Goal: Information Seeking & Learning: Find specific fact

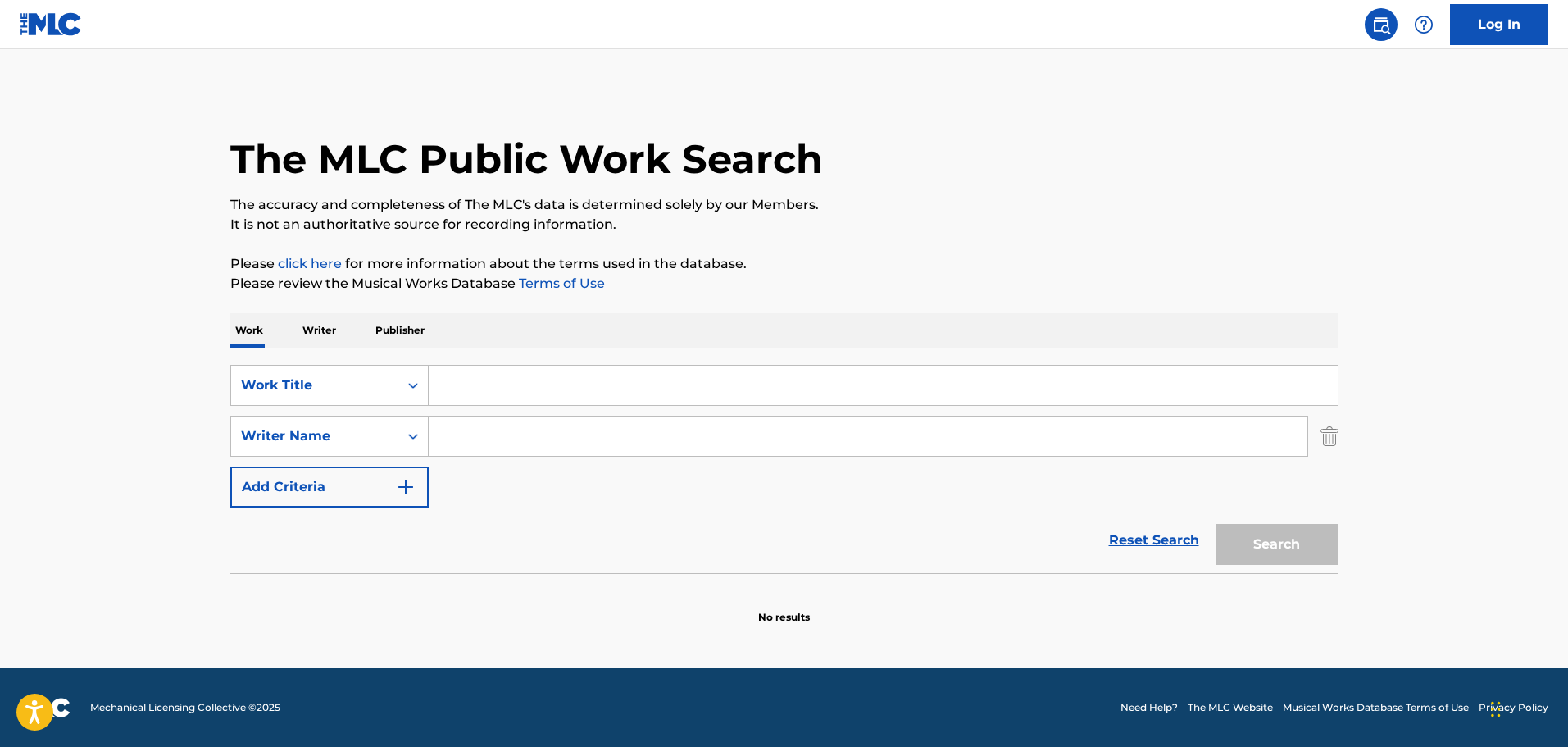
click at [523, 448] on input "Search Form" at bounding box center [867, 436] width 878 height 39
paste input "Tim Phillips"
type input "Tim Phillips"
click at [475, 373] on input "Search Form" at bounding box center [882, 384] width 909 height 39
paste input "Becoming Elizabeth"
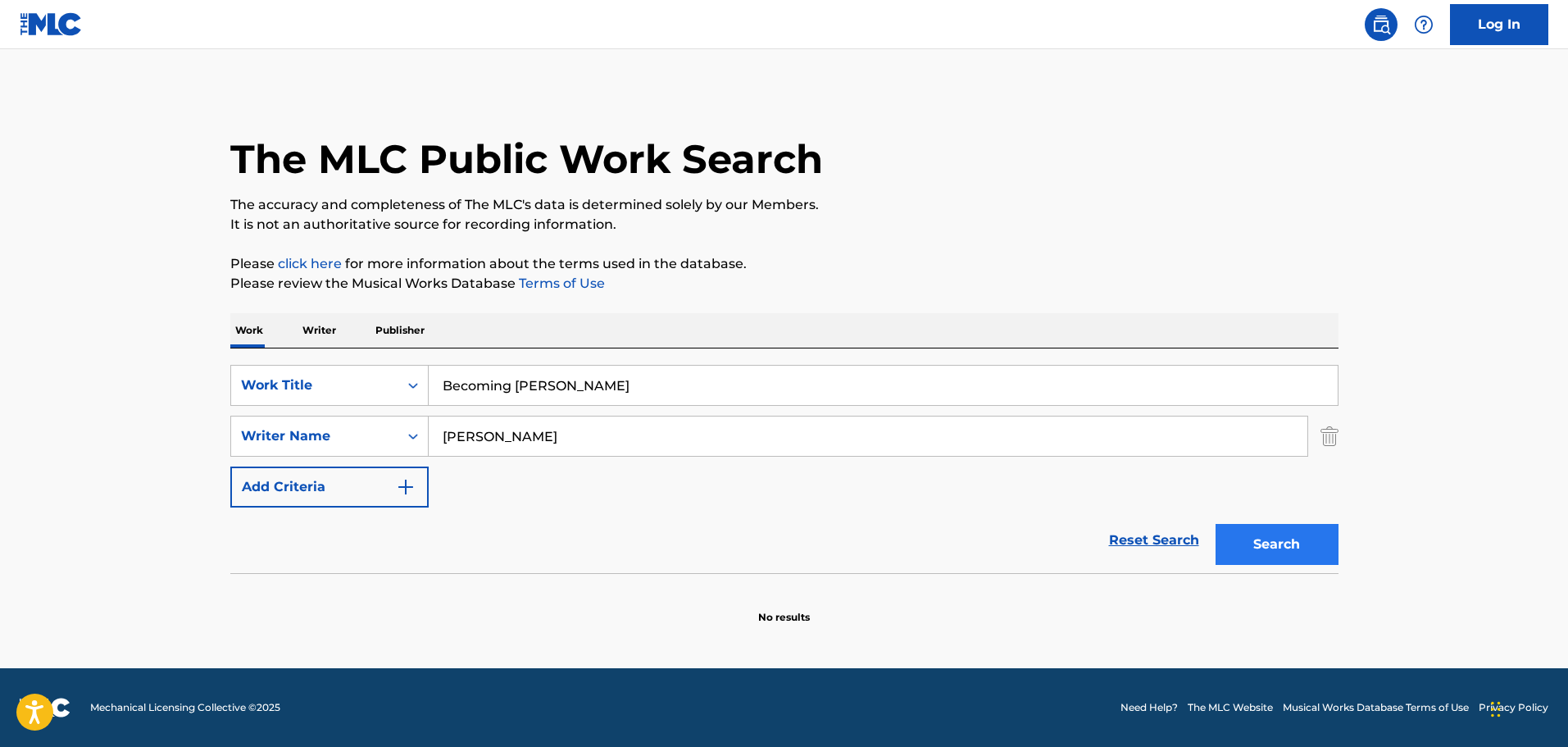
type input "Becoming Elizabeth"
click at [1255, 540] on button "Search" at bounding box center [1276, 543] width 123 height 41
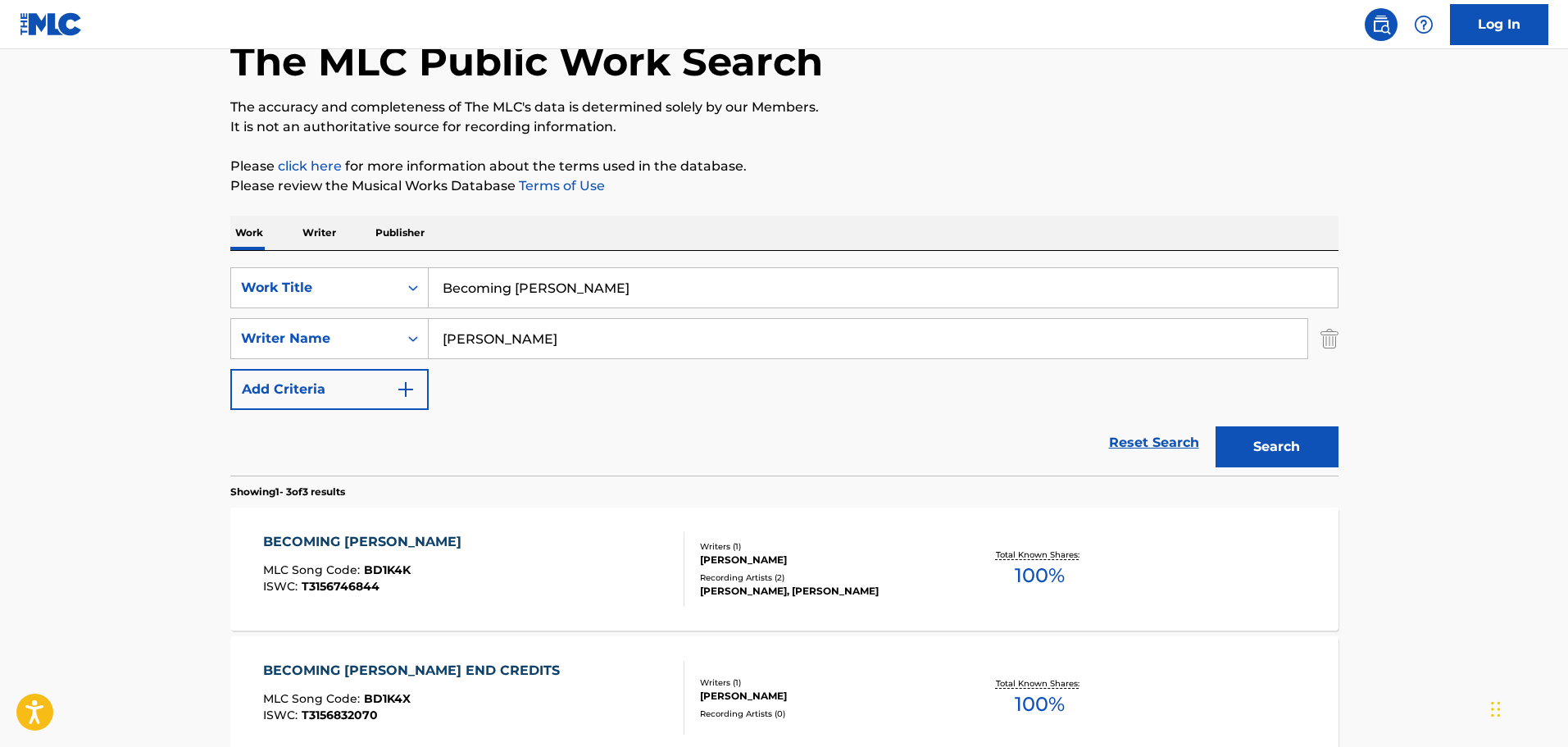
scroll to position [164, 0]
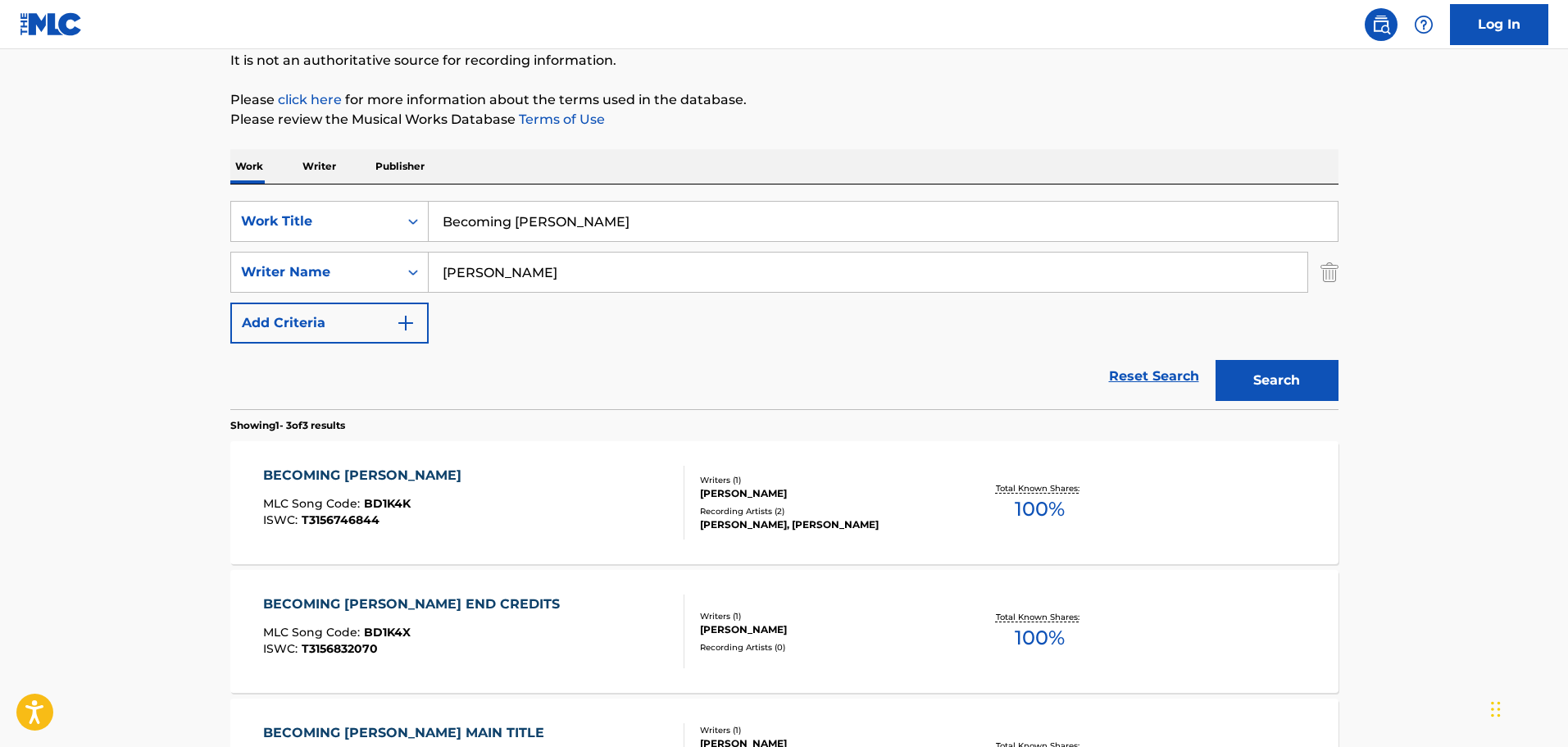
click at [500, 482] on div "BECOMING ELIZABETH MLC Song Code : BD1K4K ISWC : T3156746844" at bounding box center [473, 502] width 421 height 74
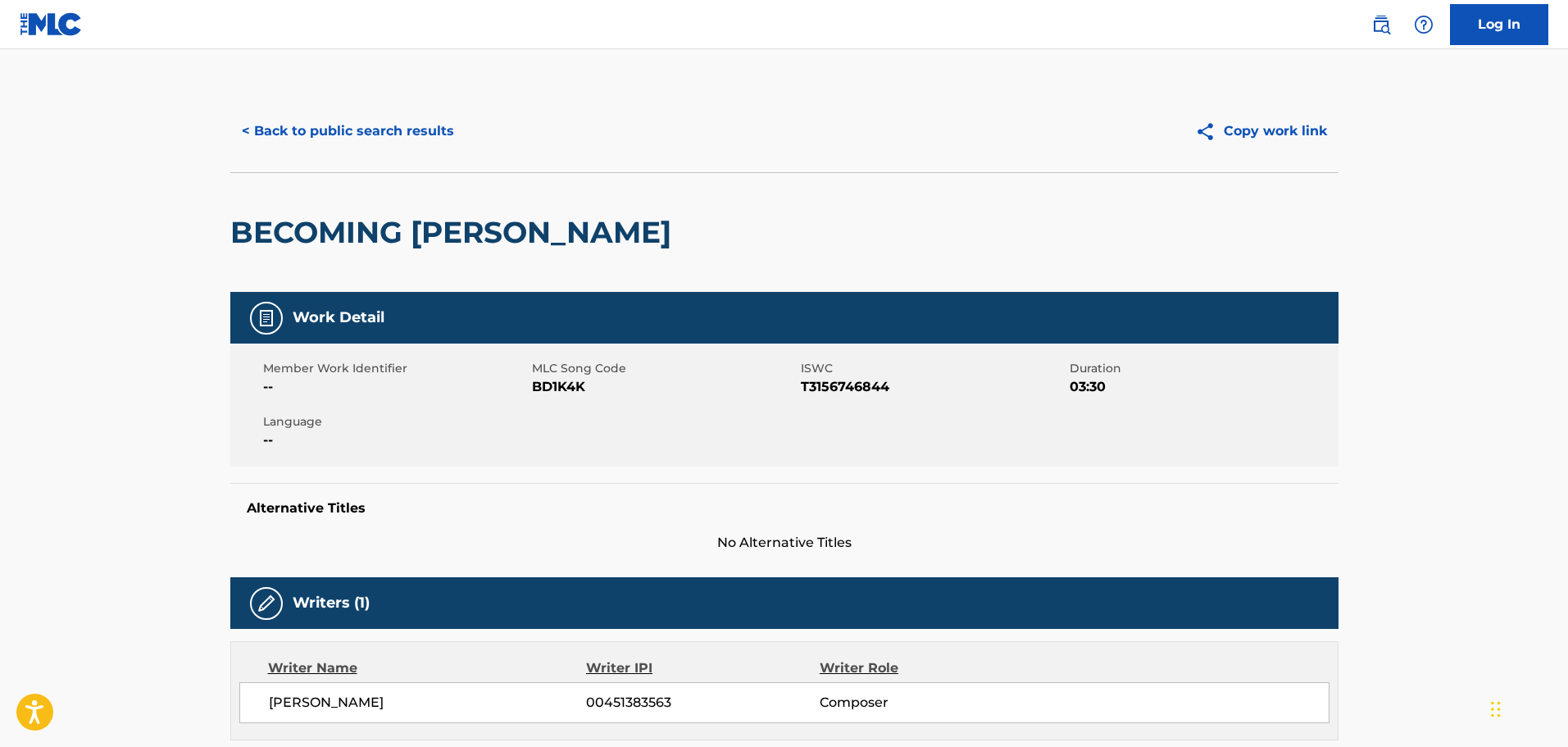
click at [413, 230] on h2 "BECOMING ELIZABETH" at bounding box center [455, 232] width 449 height 37
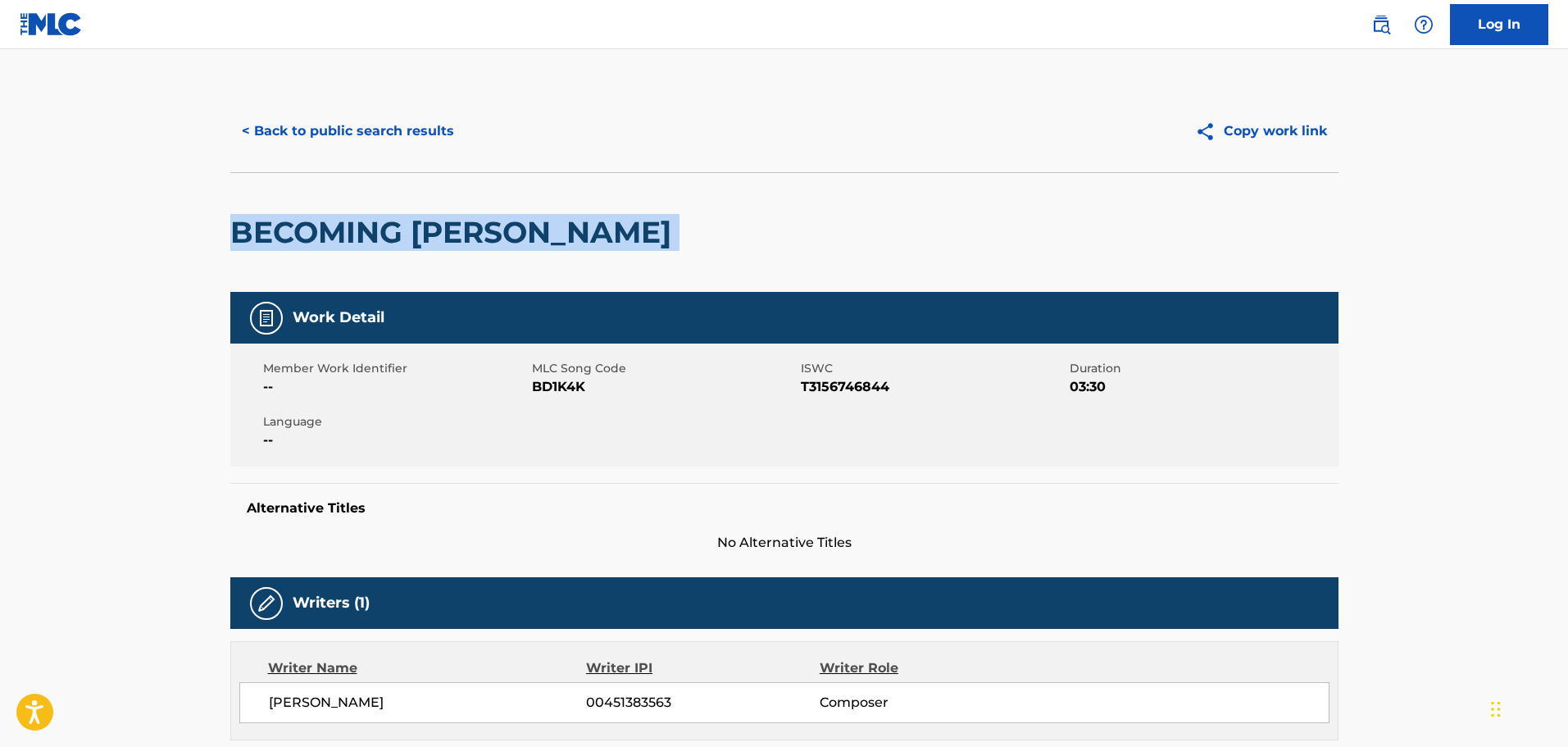
click at [413, 230] on h2 "BECOMING ELIZABETH" at bounding box center [455, 232] width 449 height 37
copy div "BECOMING ELIZABETH"
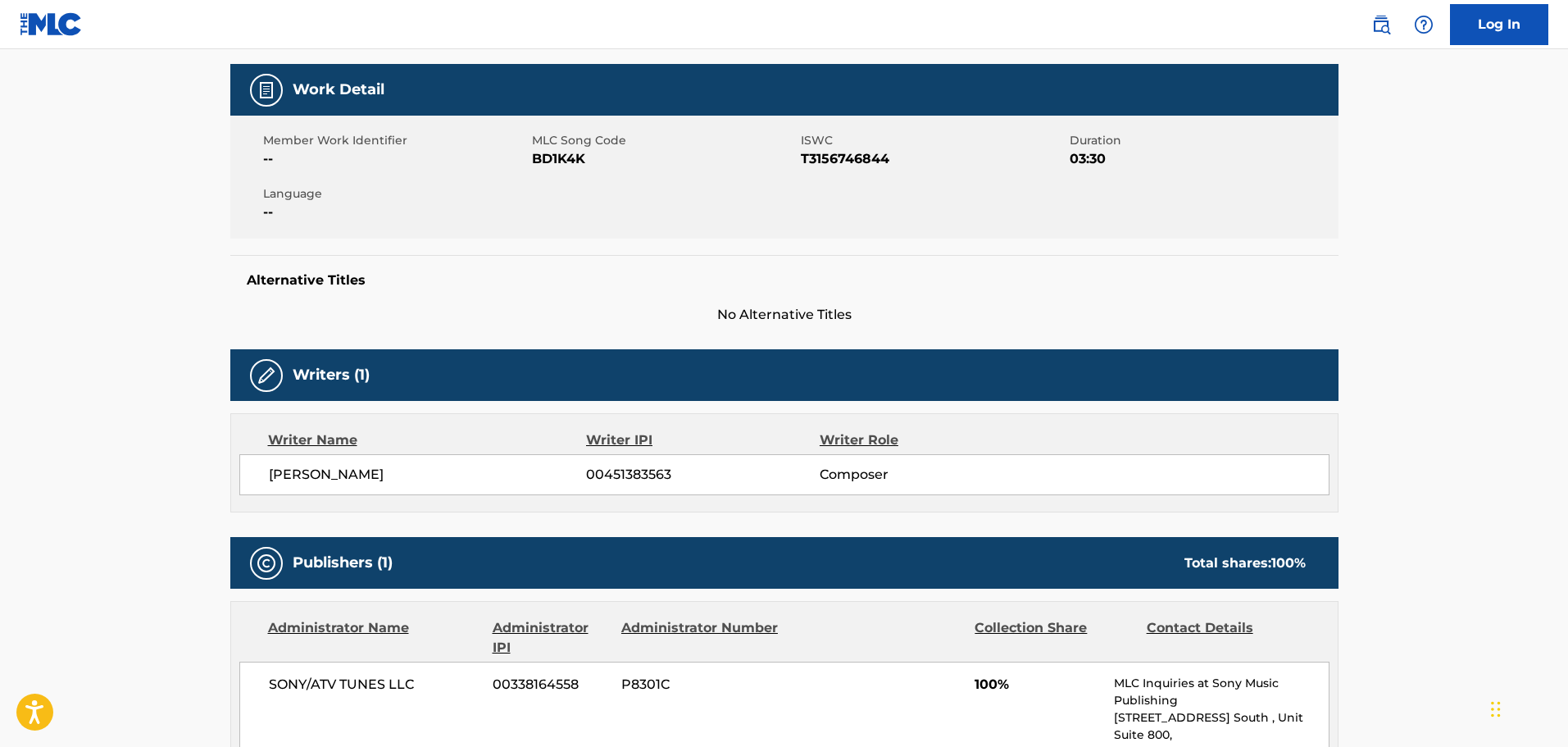
scroll to position [246, 0]
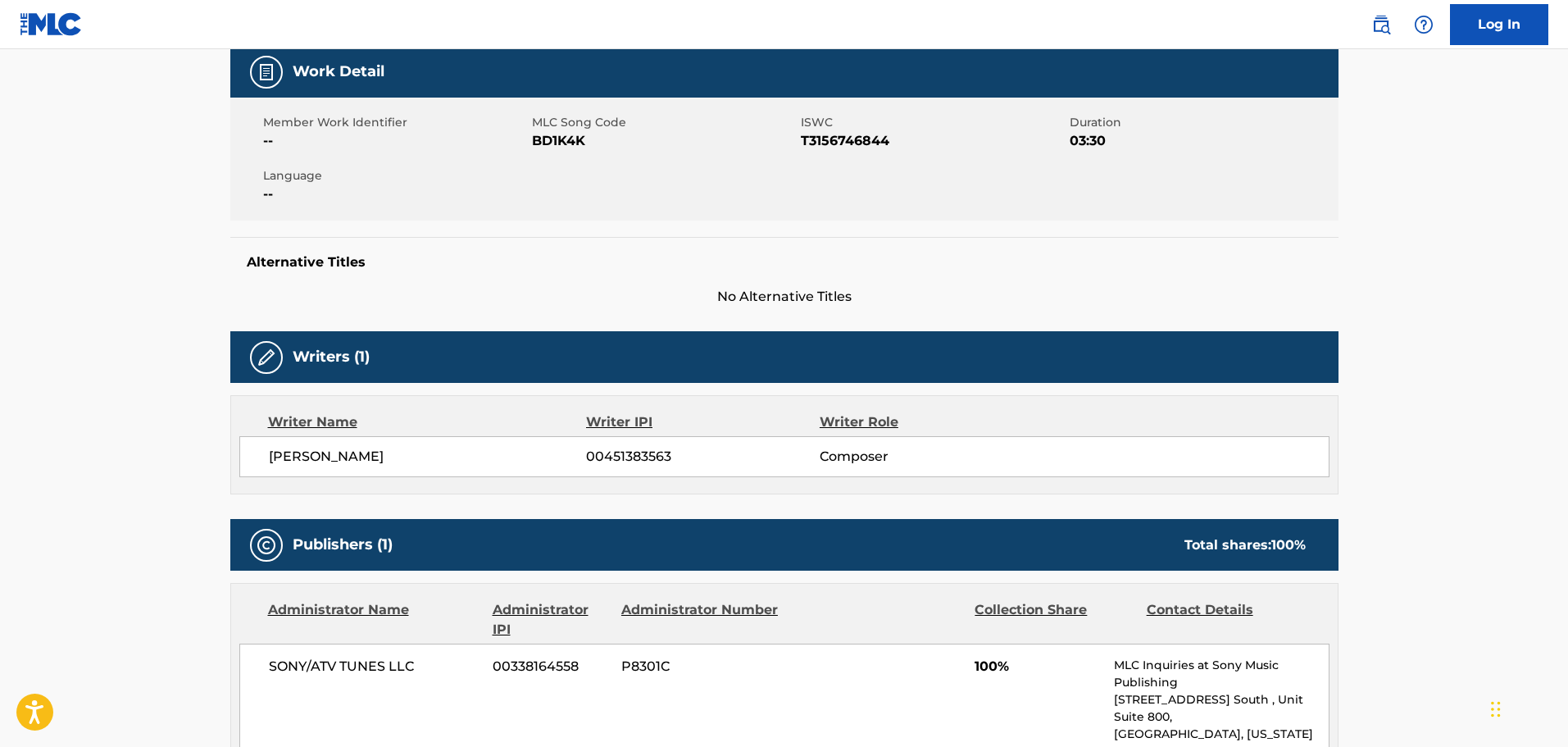
click at [300, 458] on span "TIM PHILLIPS" at bounding box center [428, 456] width 318 height 20
copy div "TIM PHILLIPS"
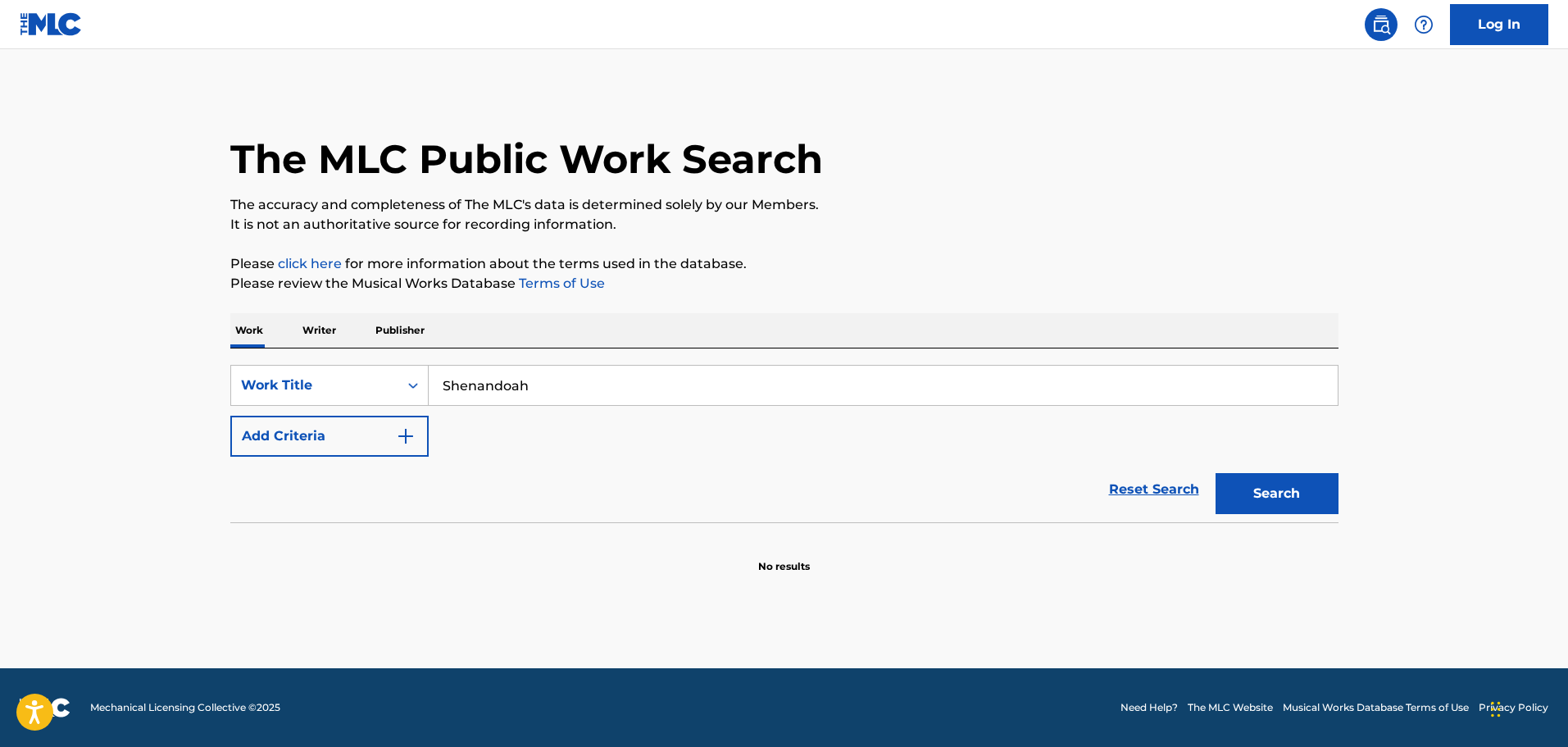
type input "Shenandoah"
click at [404, 433] on img "Search Form" at bounding box center [405, 436] width 20 height 20
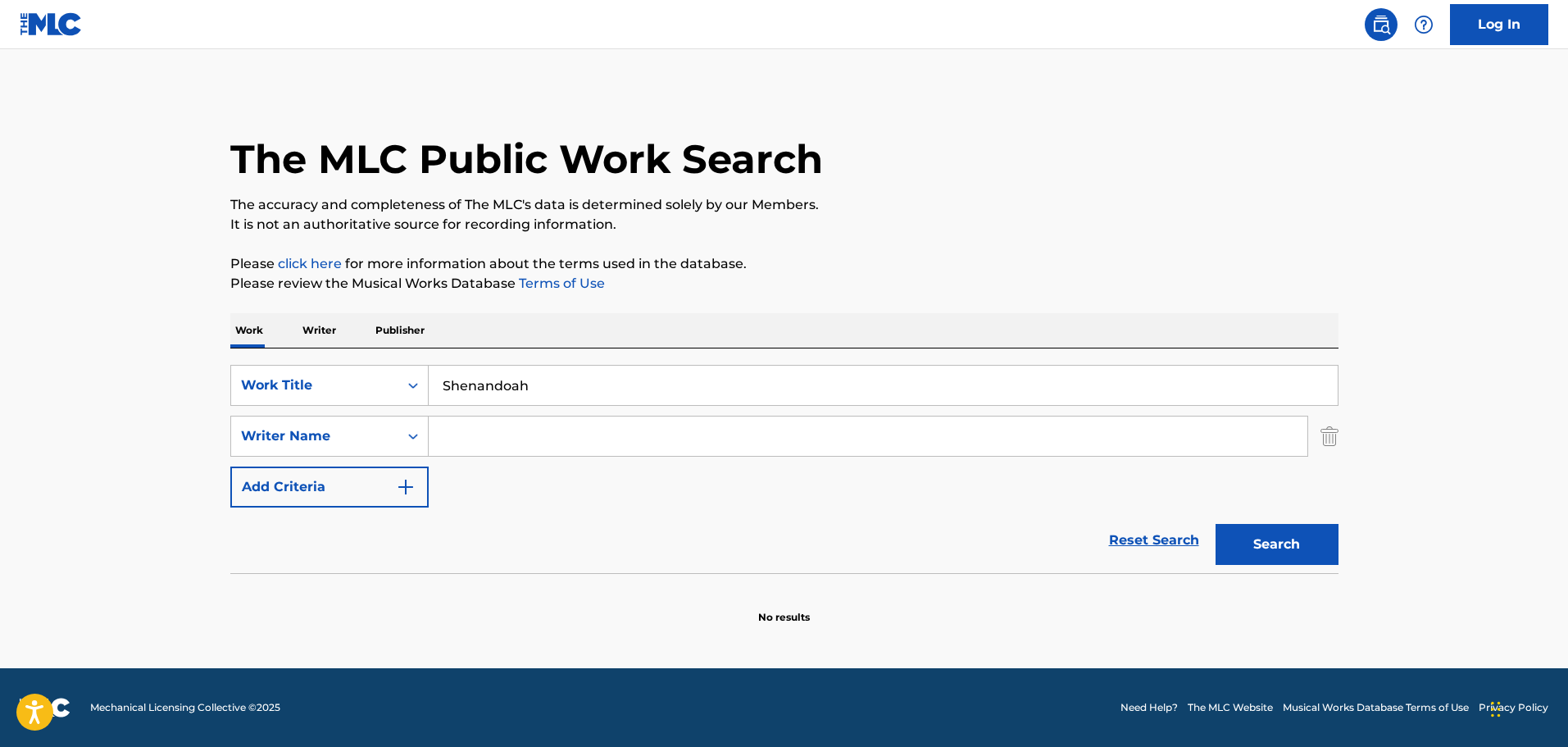
click at [476, 435] on input "Search Form" at bounding box center [867, 436] width 878 height 39
click at [617, 442] on input "v" at bounding box center [867, 436] width 878 height 39
paste input "[PERSON_NAME]"
type input "[PERSON_NAME]"
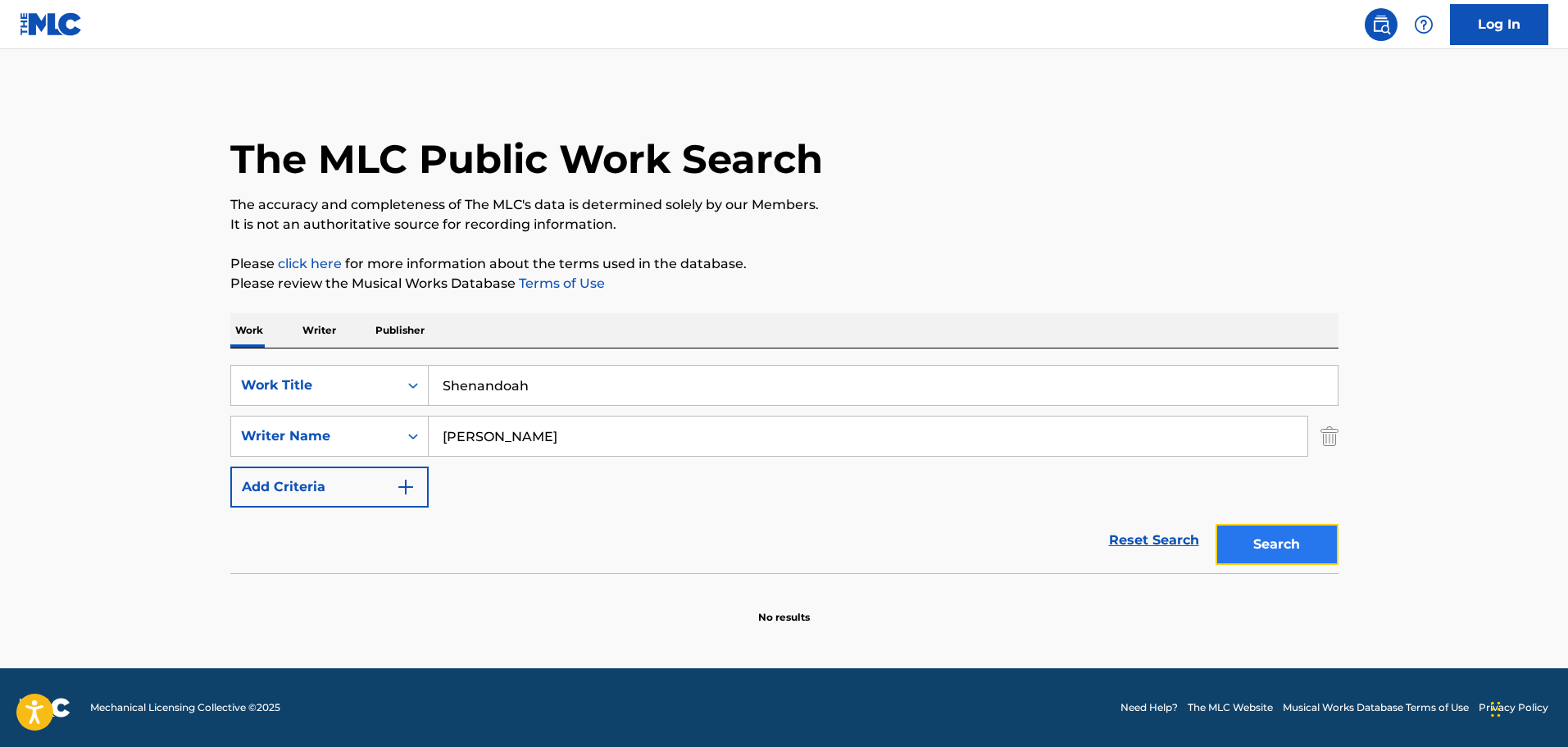
click at [1287, 552] on button "Search" at bounding box center [1276, 543] width 123 height 41
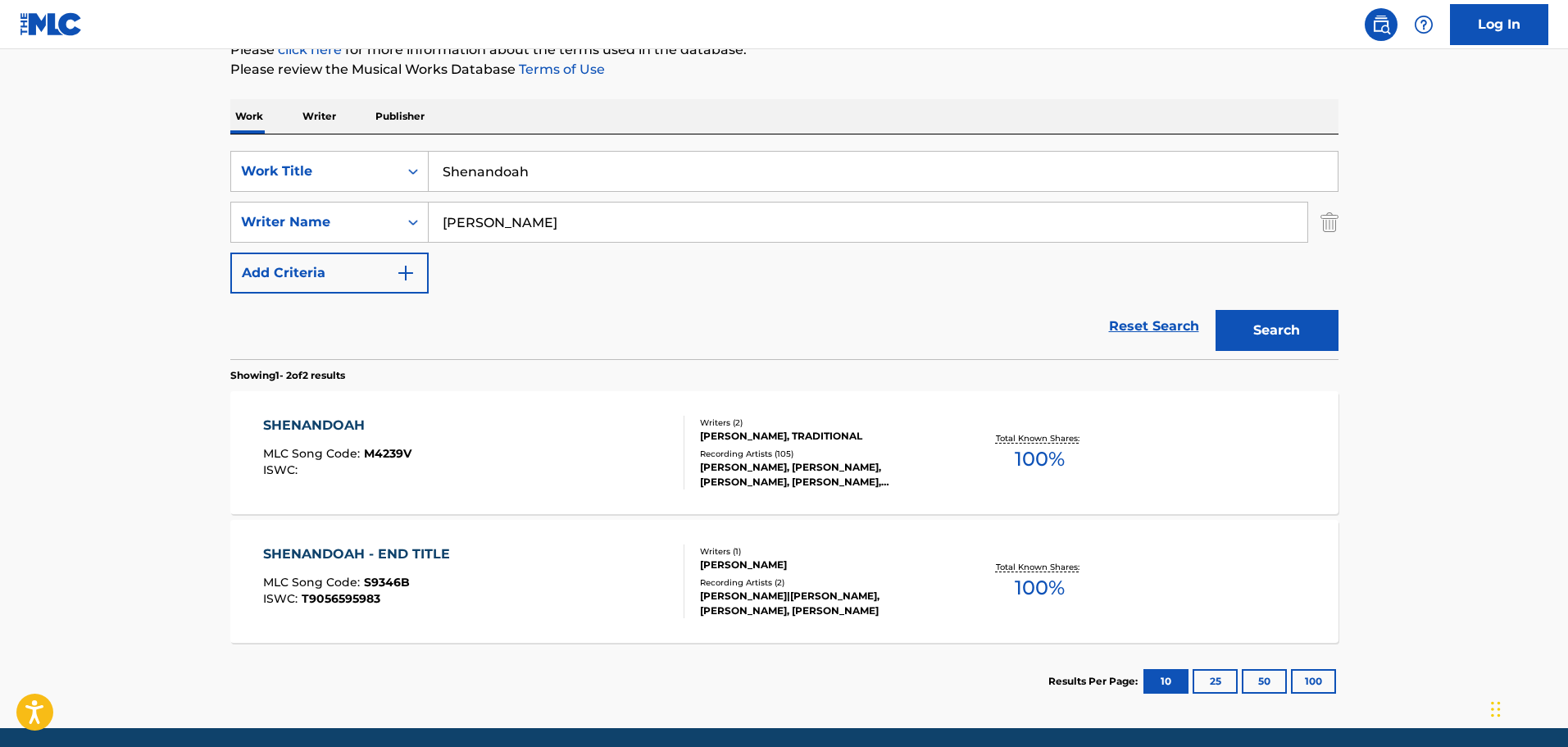
scroll to position [246, 0]
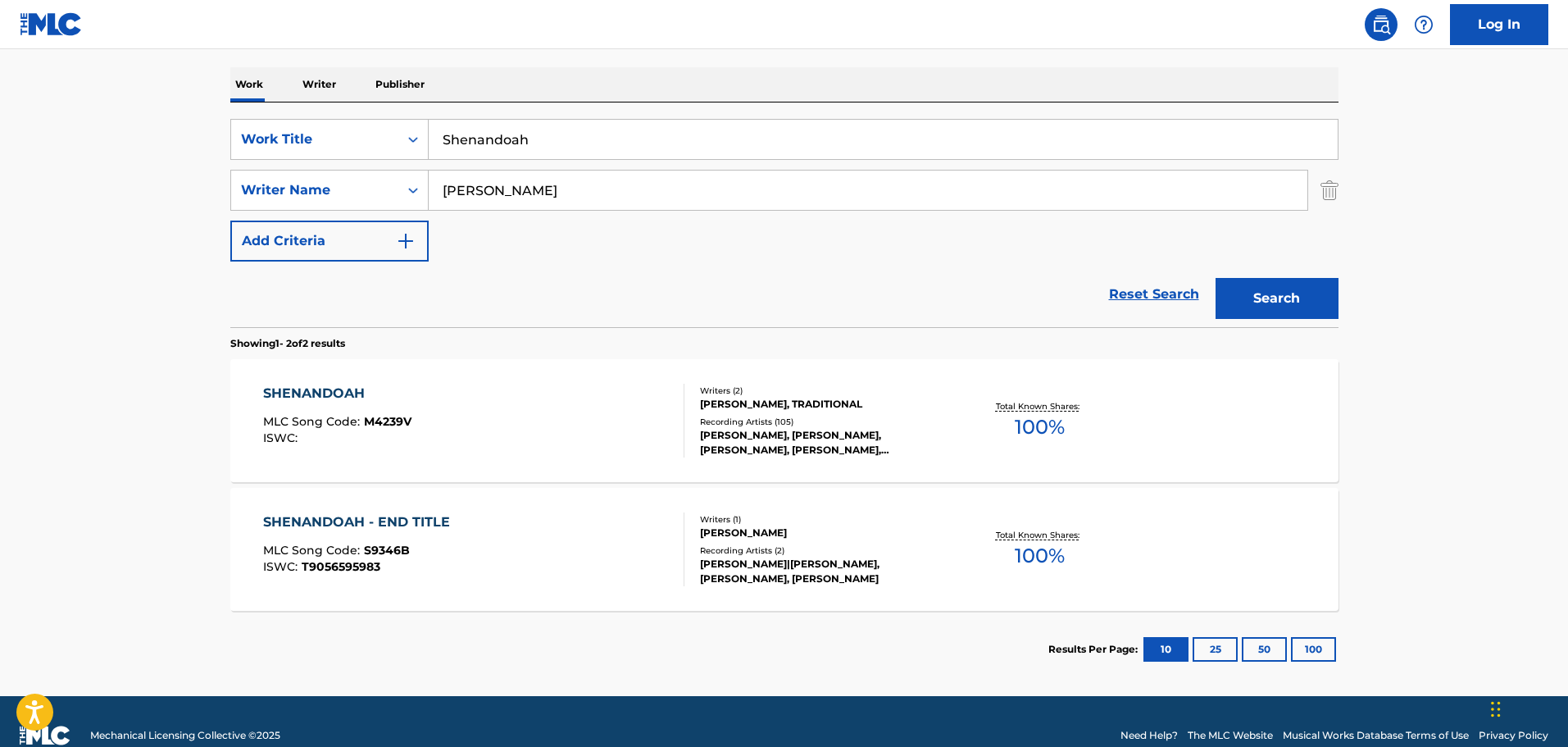
click at [548, 424] on div "SHENANDOAH MLC Song Code : M4239V ISWC :" at bounding box center [473, 421] width 421 height 74
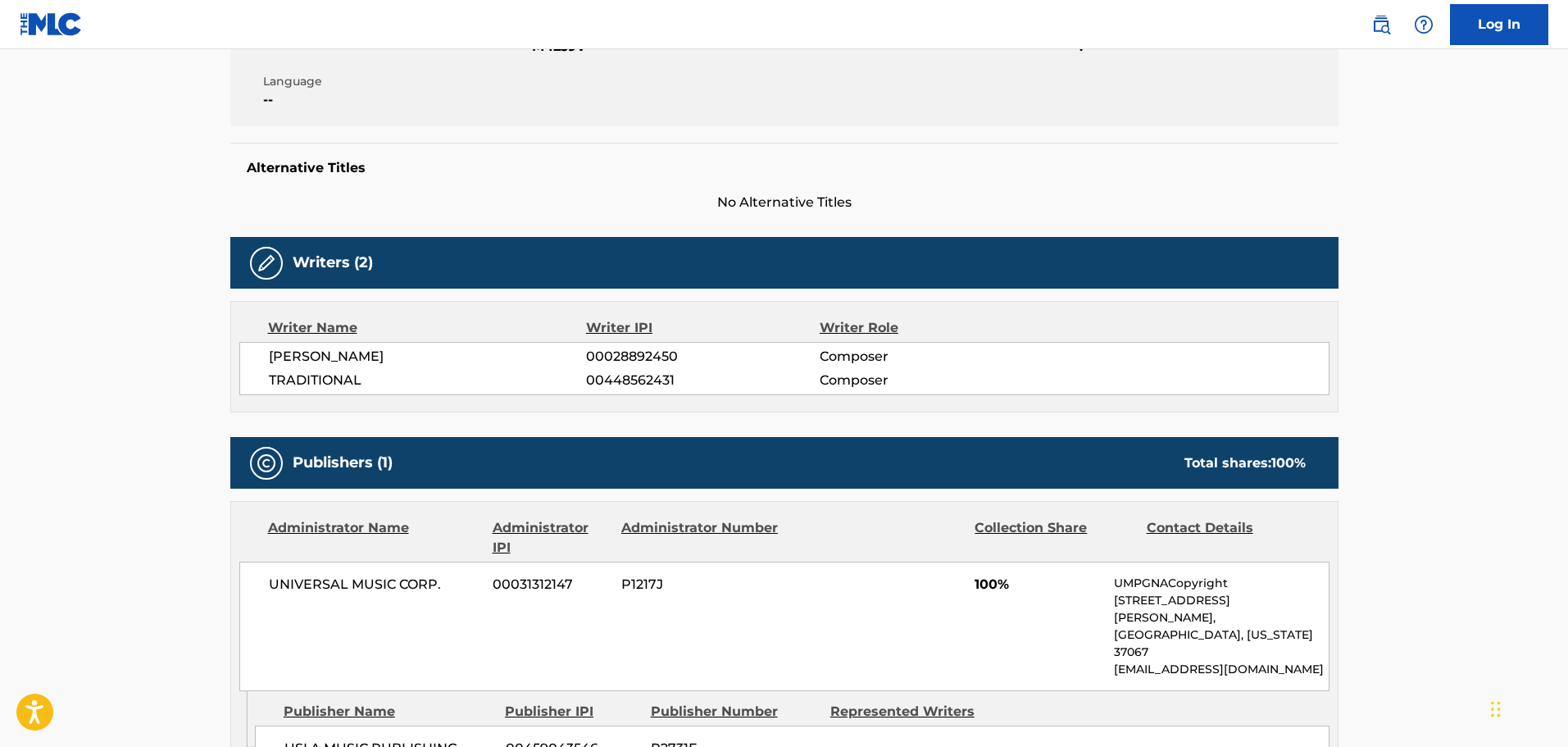
scroll to position [410, 0]
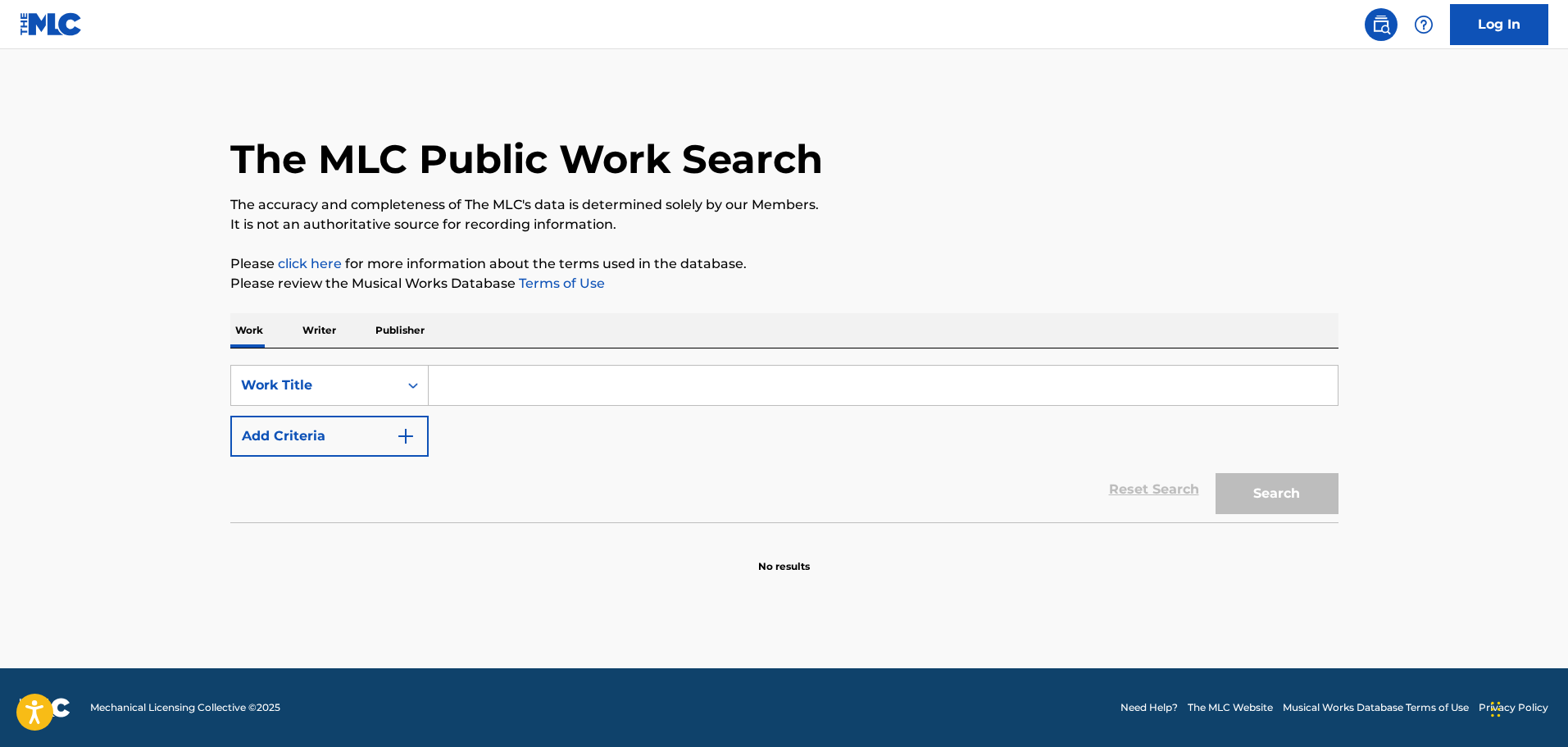
click at [632, 396] on input "Search Form" at bounding box center [882, 384] width 909 height 39
paste input "Carnivàle"
type input "Carnivàle"
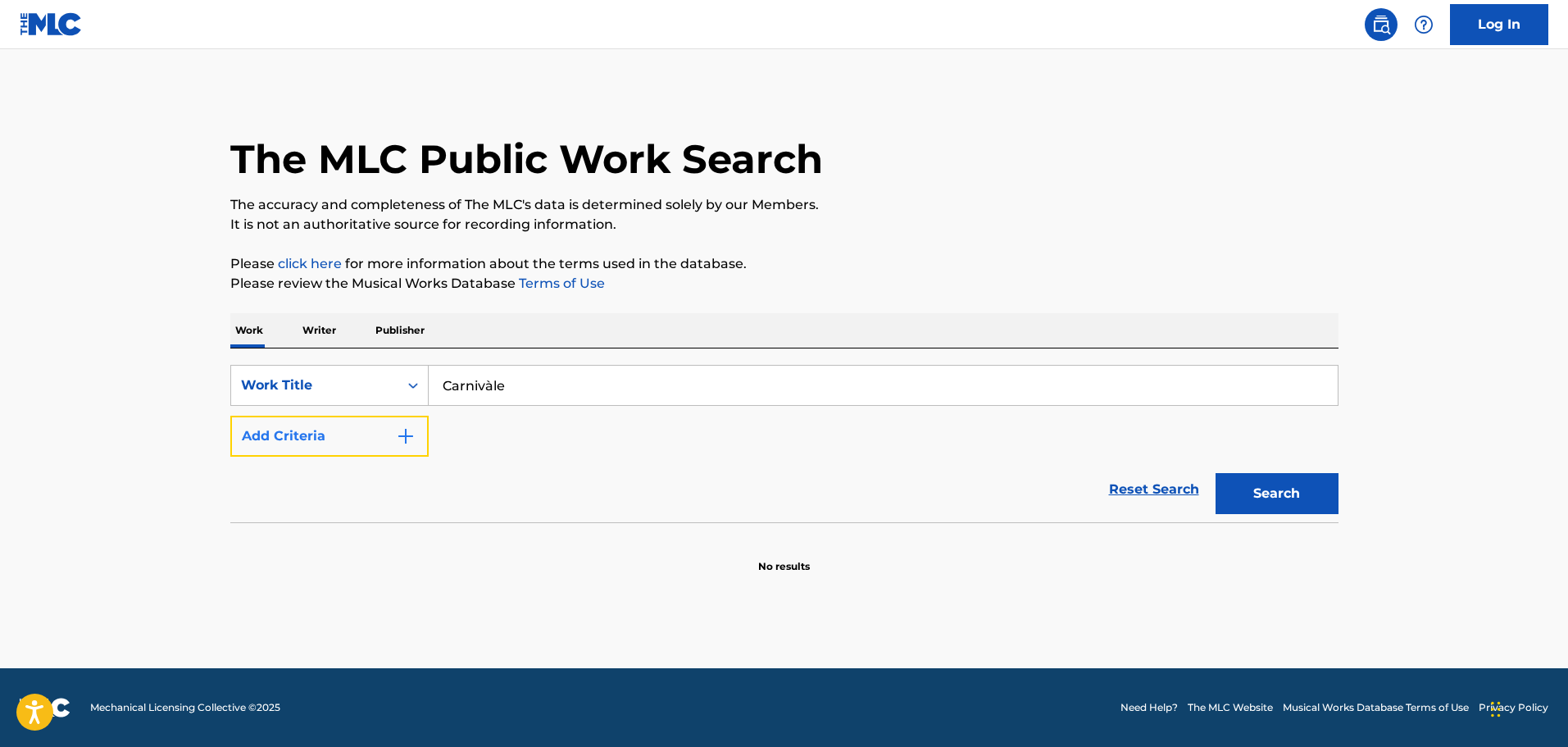
click at [399, 433] on img "Search Form" at bounding box center [405, 436] width 20 height 20
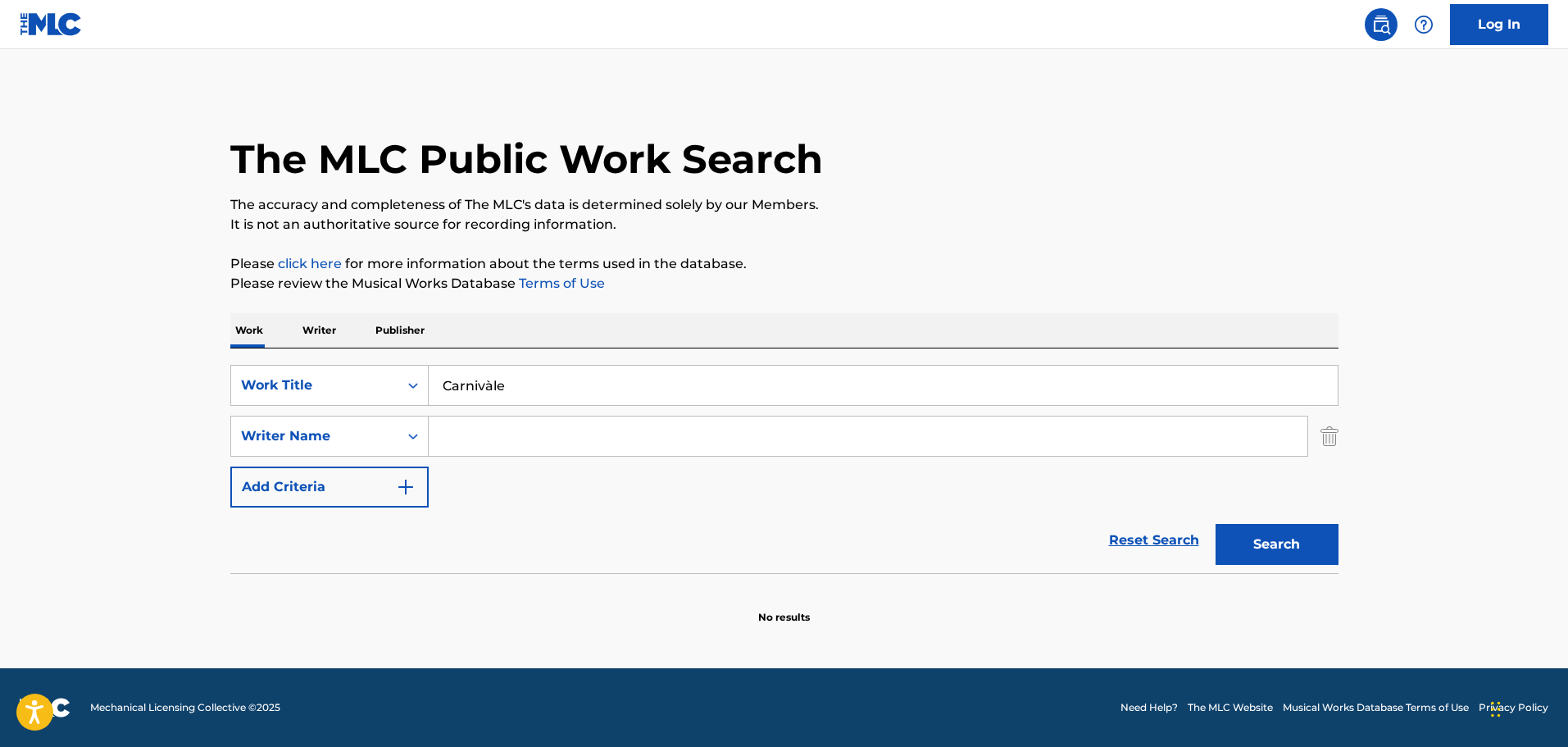
click at [538, 442] on input "Search Form" at bounding box center [867, 436] width 878 height 39
paste input "Jeff Beal"
type input "Jeff Beal"
click at [1312, 546] on button "Search" at bounding box center [1276, 543] width 123 height 41
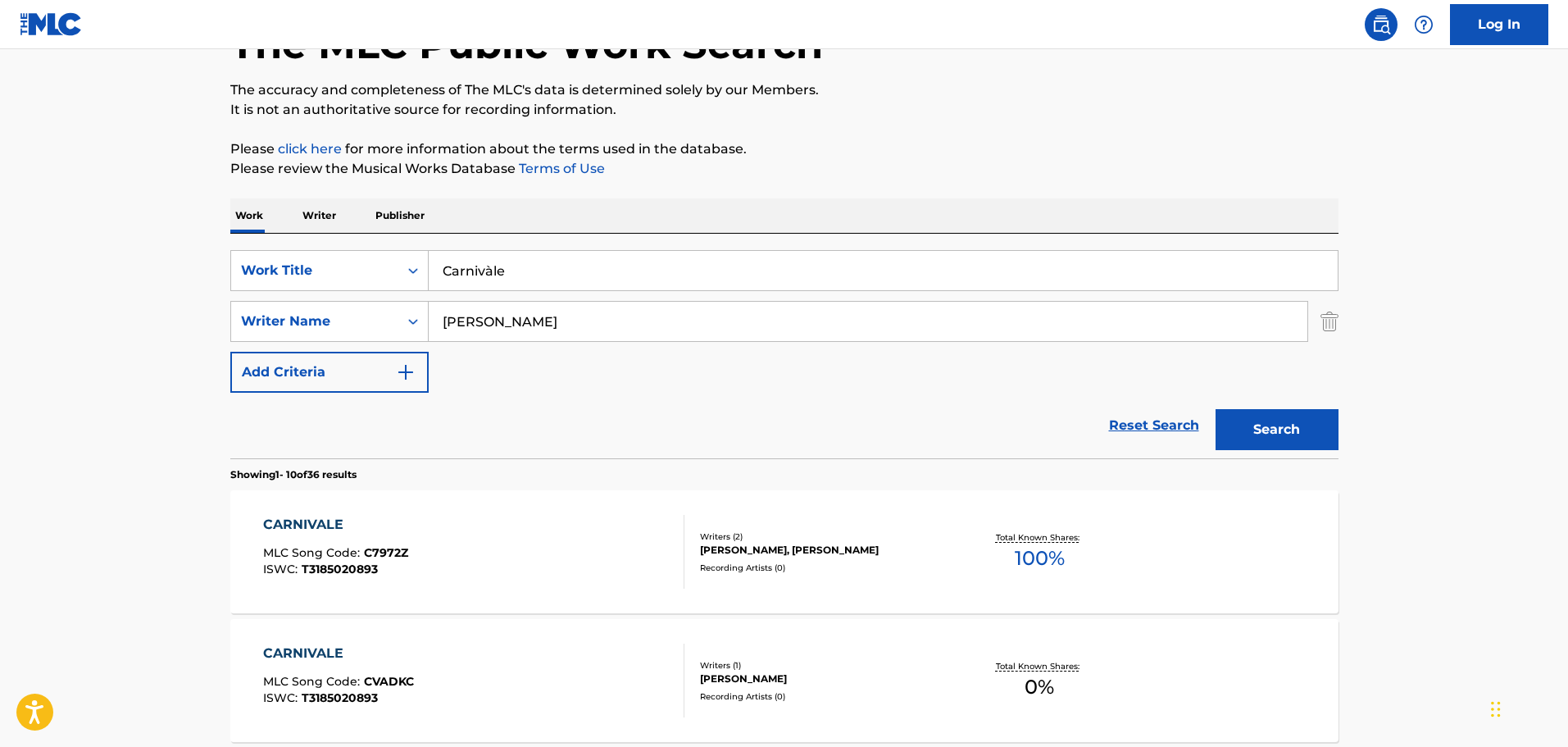
scroll to position [246, 0]
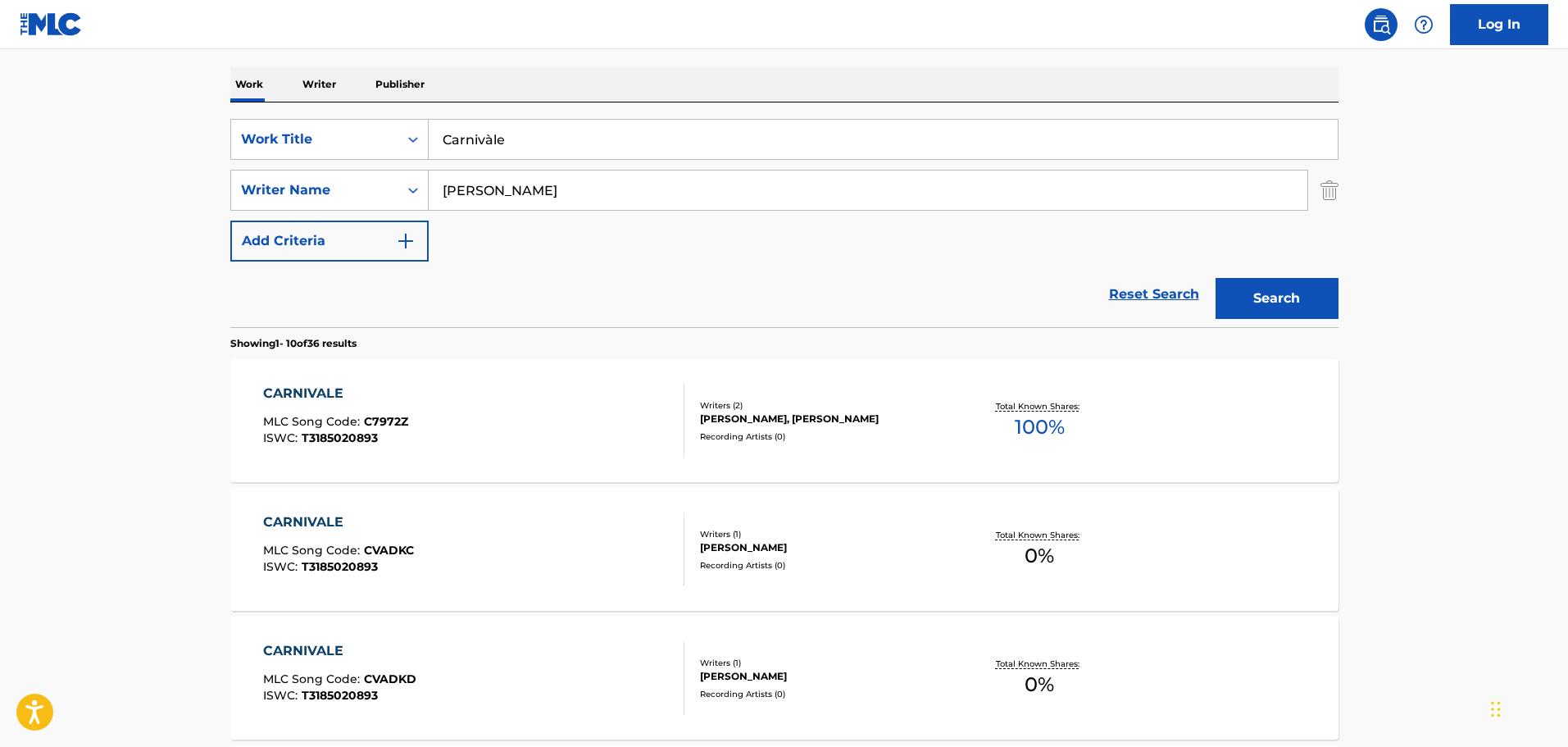
click at [544, 420] on div "CARNIVALE MLC Song Code : C7972Z ISWC : T3185020893" at bounding box center [473, 421] width 421 height 74
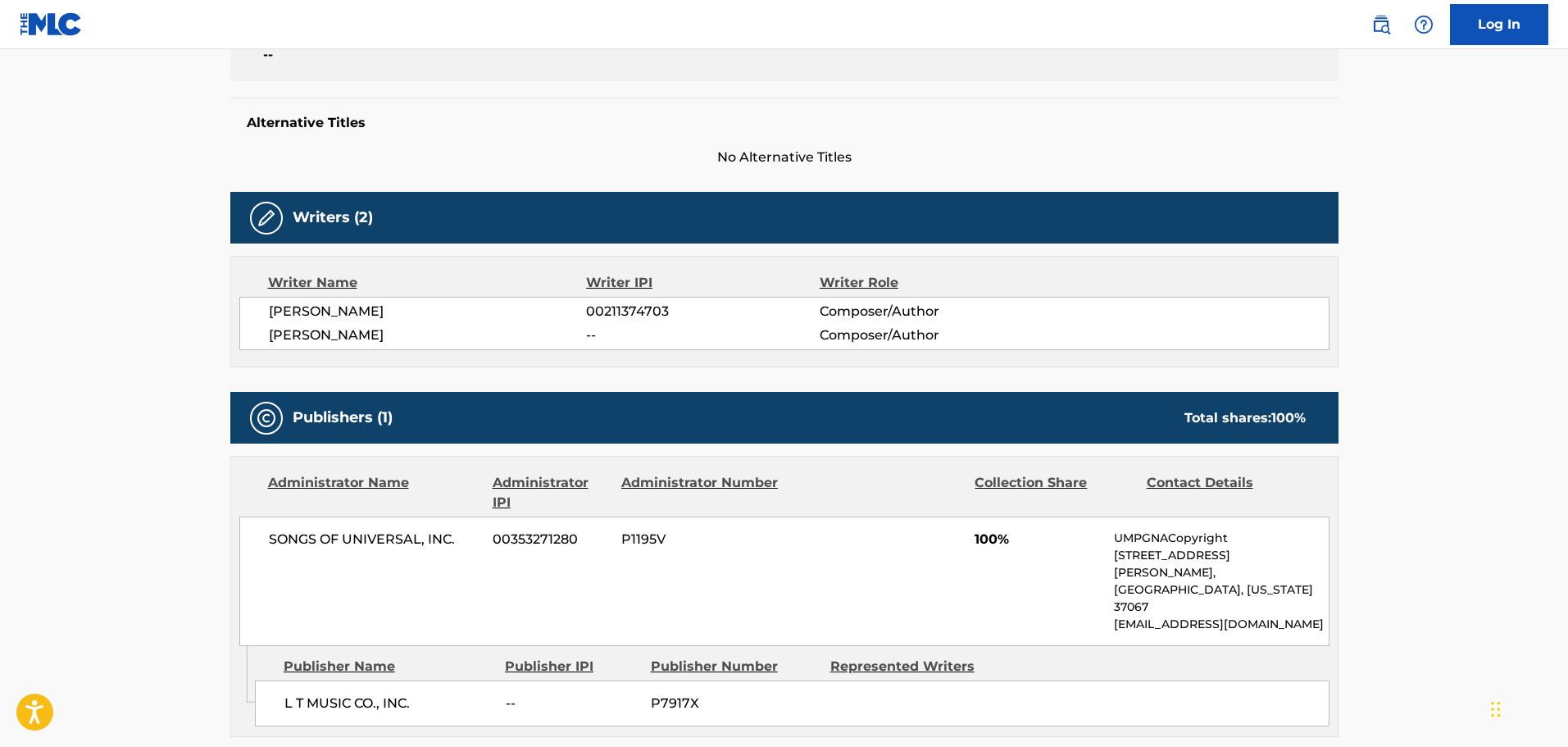
scroll to position [492, 0]
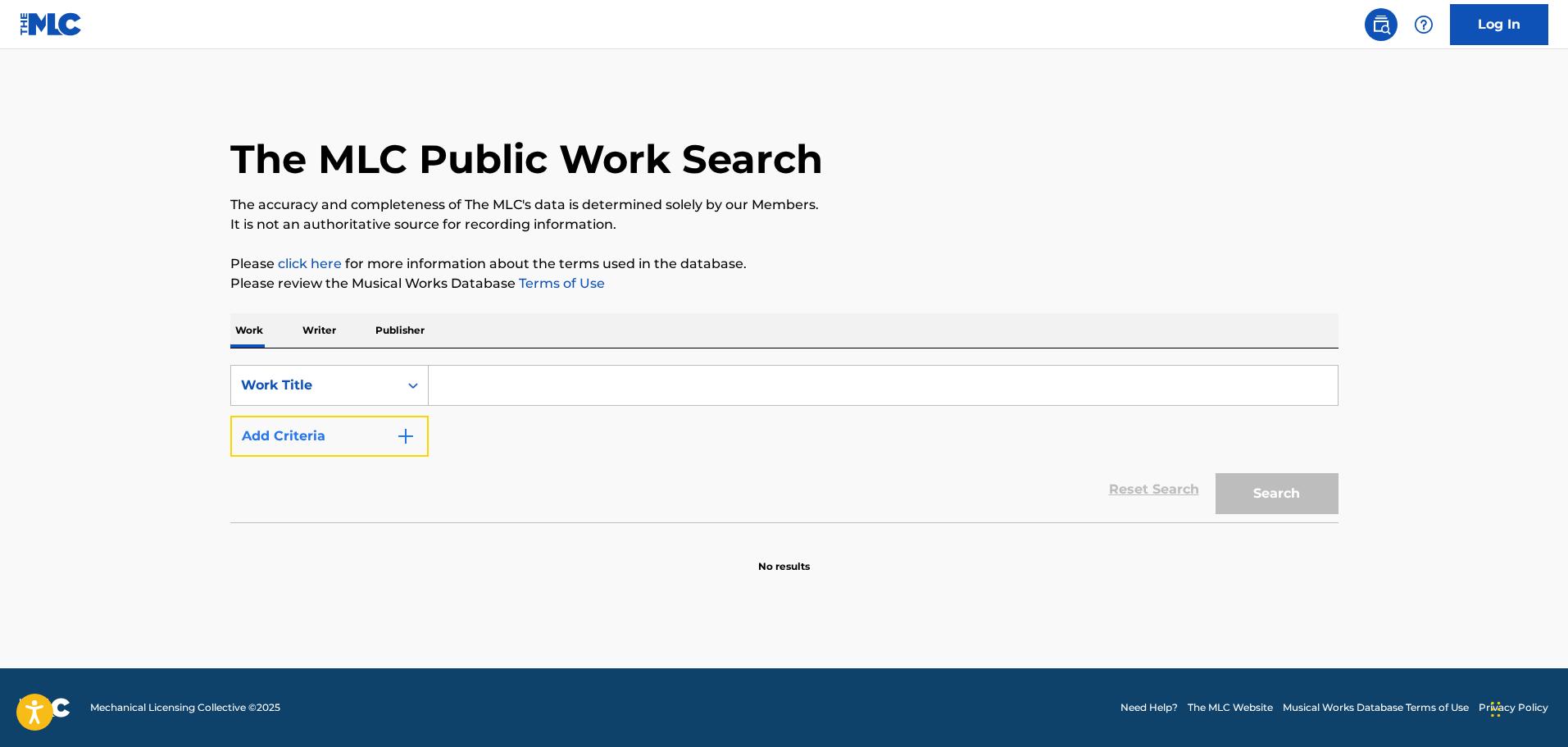
click at [425, 445] on button "Add Criteria" at bounding box center [329, 436] width 198 height 41
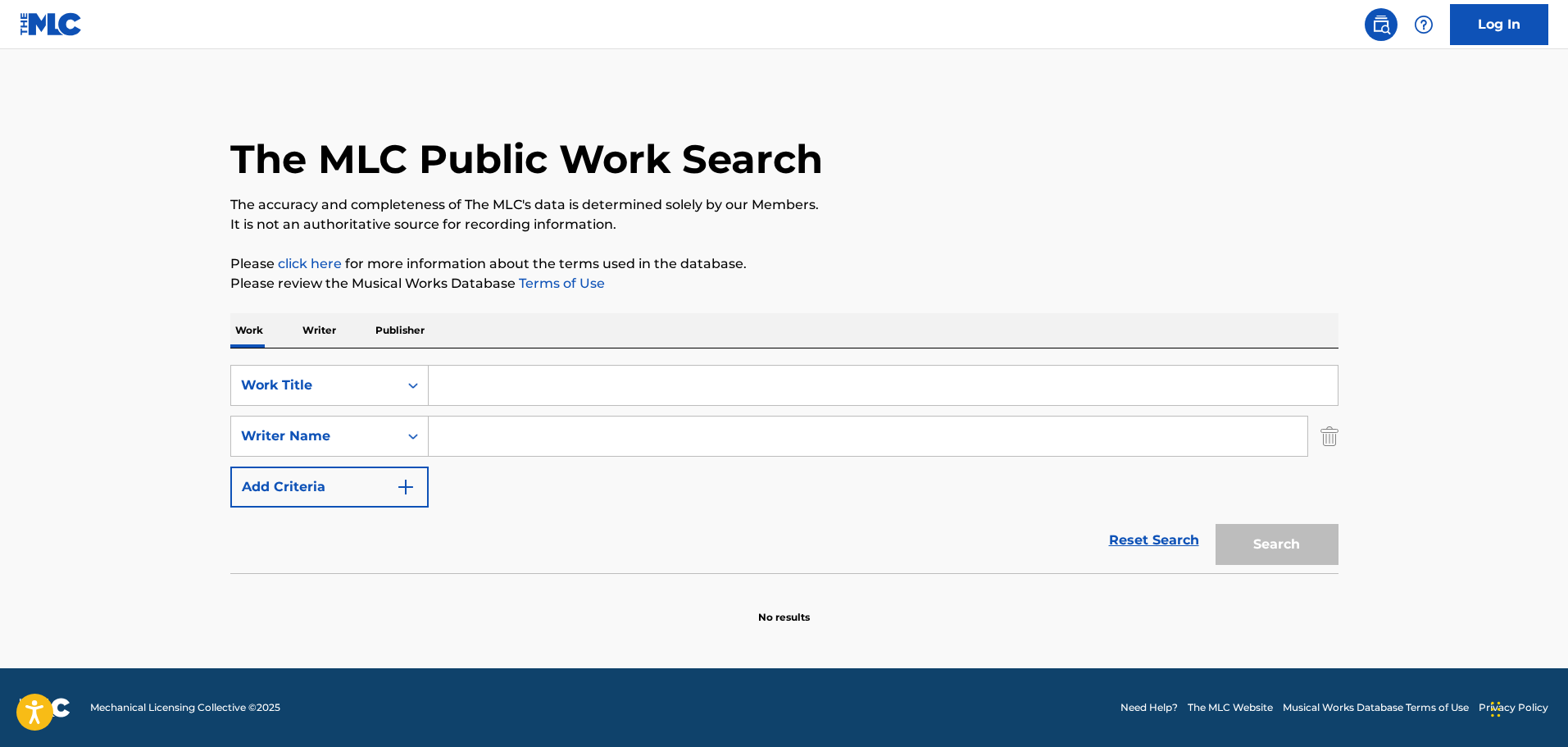
click at [481, 388] on input "Search Form" at bounding box center [882, 384] width 909 height 39
paste input "[PERSON_NAME]"
type input "[PERSON_NAME]"
click at [463, 441] on input "Search Form" at bounding box center [867, 436] width 878 height 39
paste input "[PERSON_NAME]"
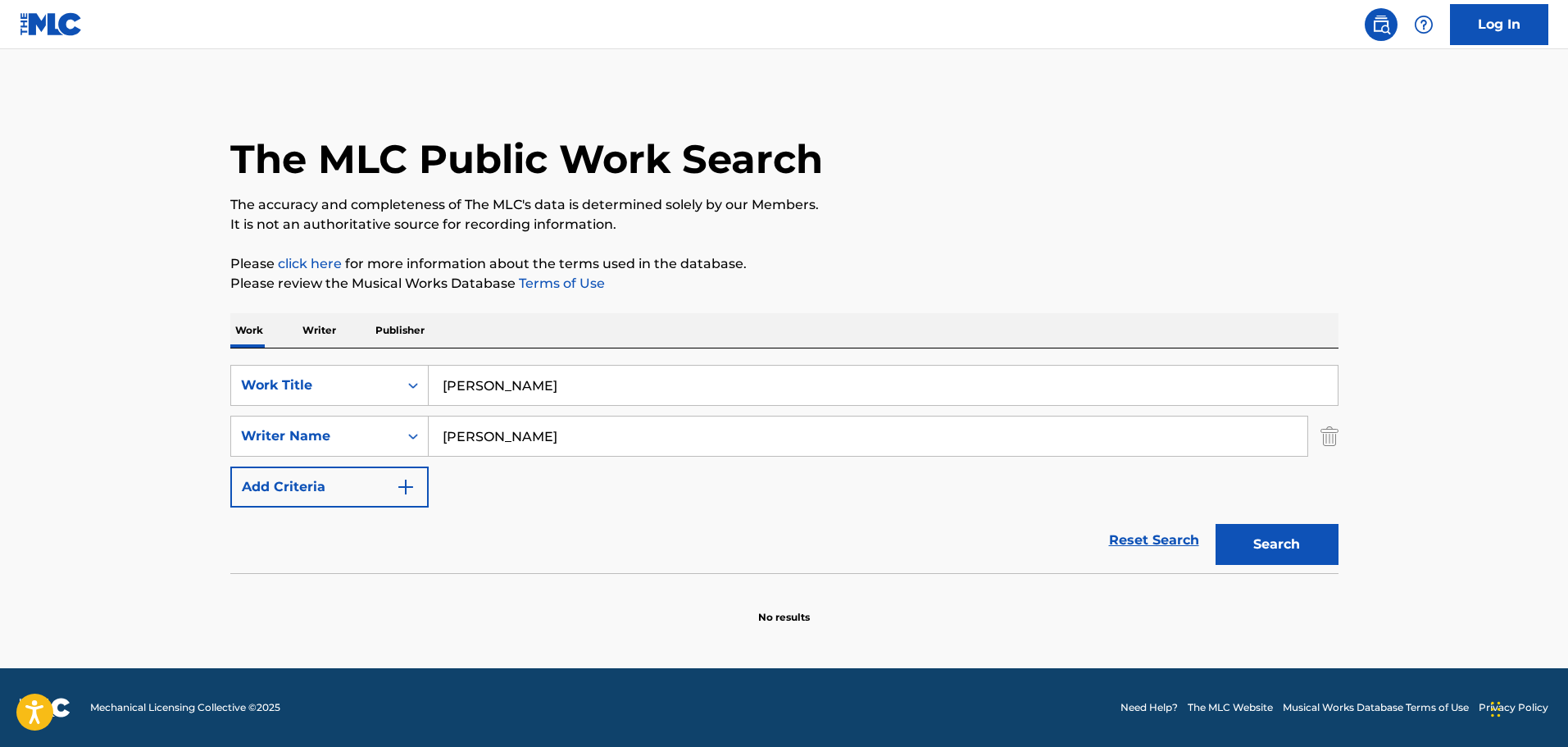
type input "[PERSON_NAME]"
click at [483, 389] on input "[PERSON_NAME]" at bounding box center [882, 384] width 909 height 39
type input "brief encounter"
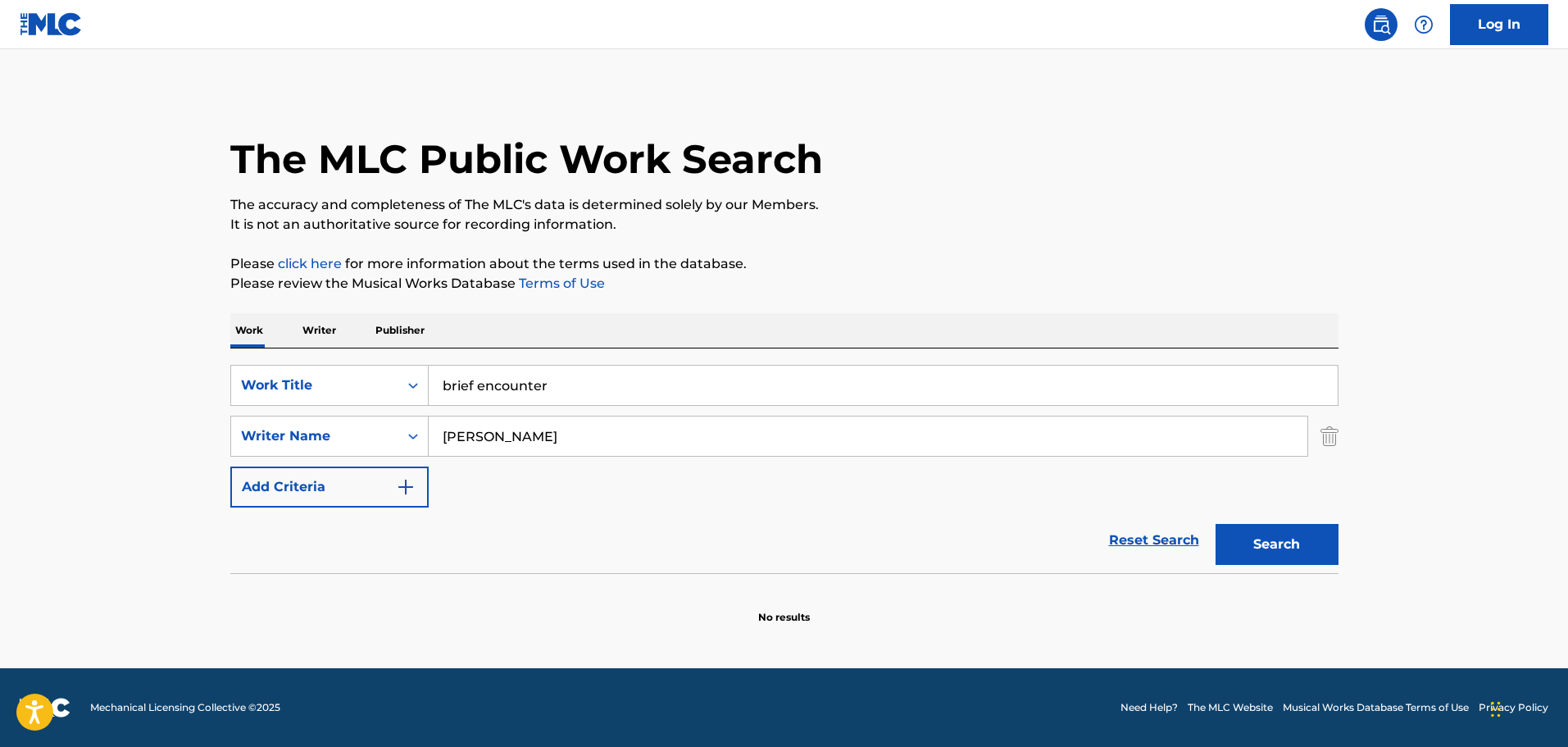
click at [1215, 523] on button "Search" at bounding box center [1276, 543] width 123 height 41
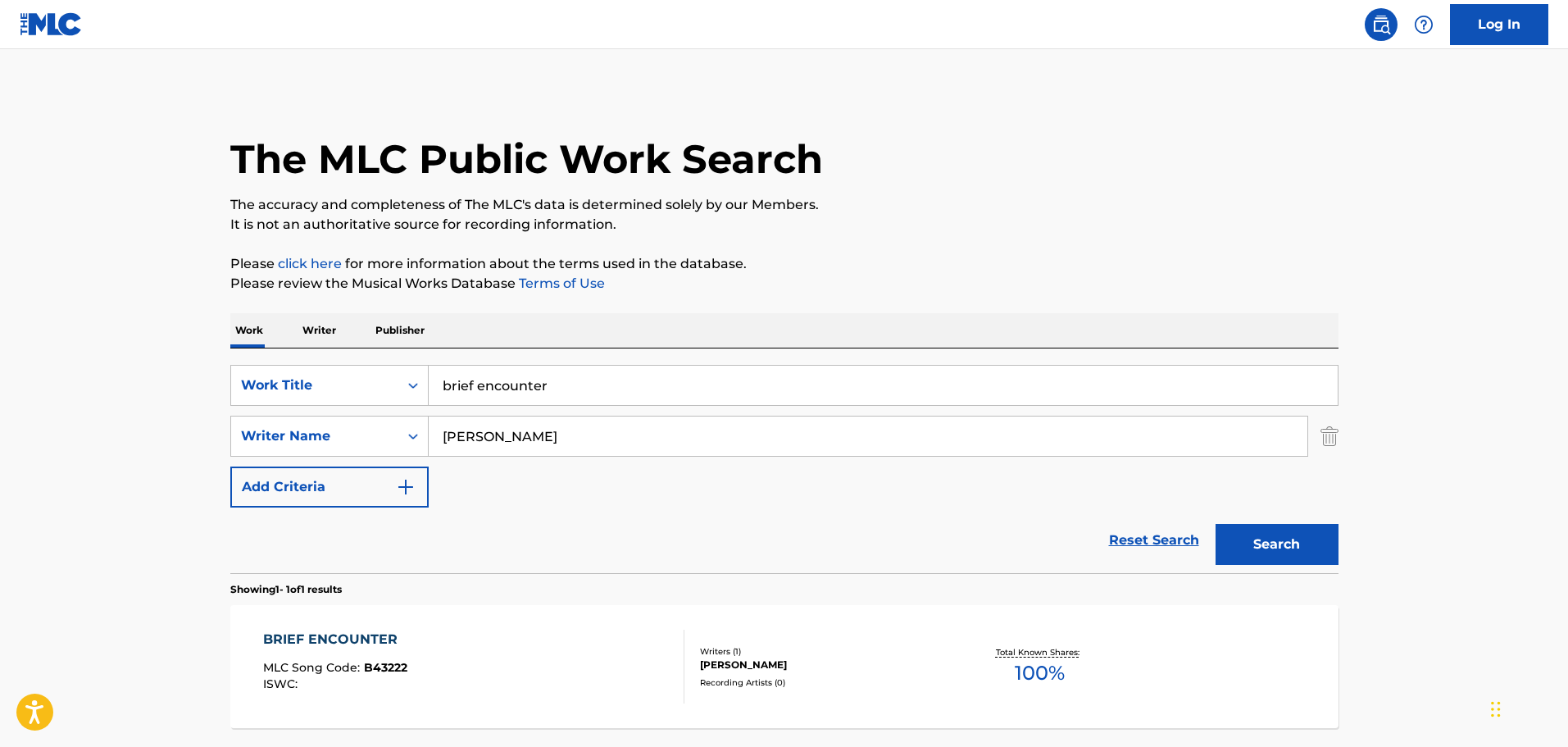
click at [503, 623] on div "BRIEF ENCOUNTER MLC Song Code : B43222 ISWC : Writers ( 1 ) [PERSON_NAME] Recor…" at bounding box center [784, 666] width 1108 height 123
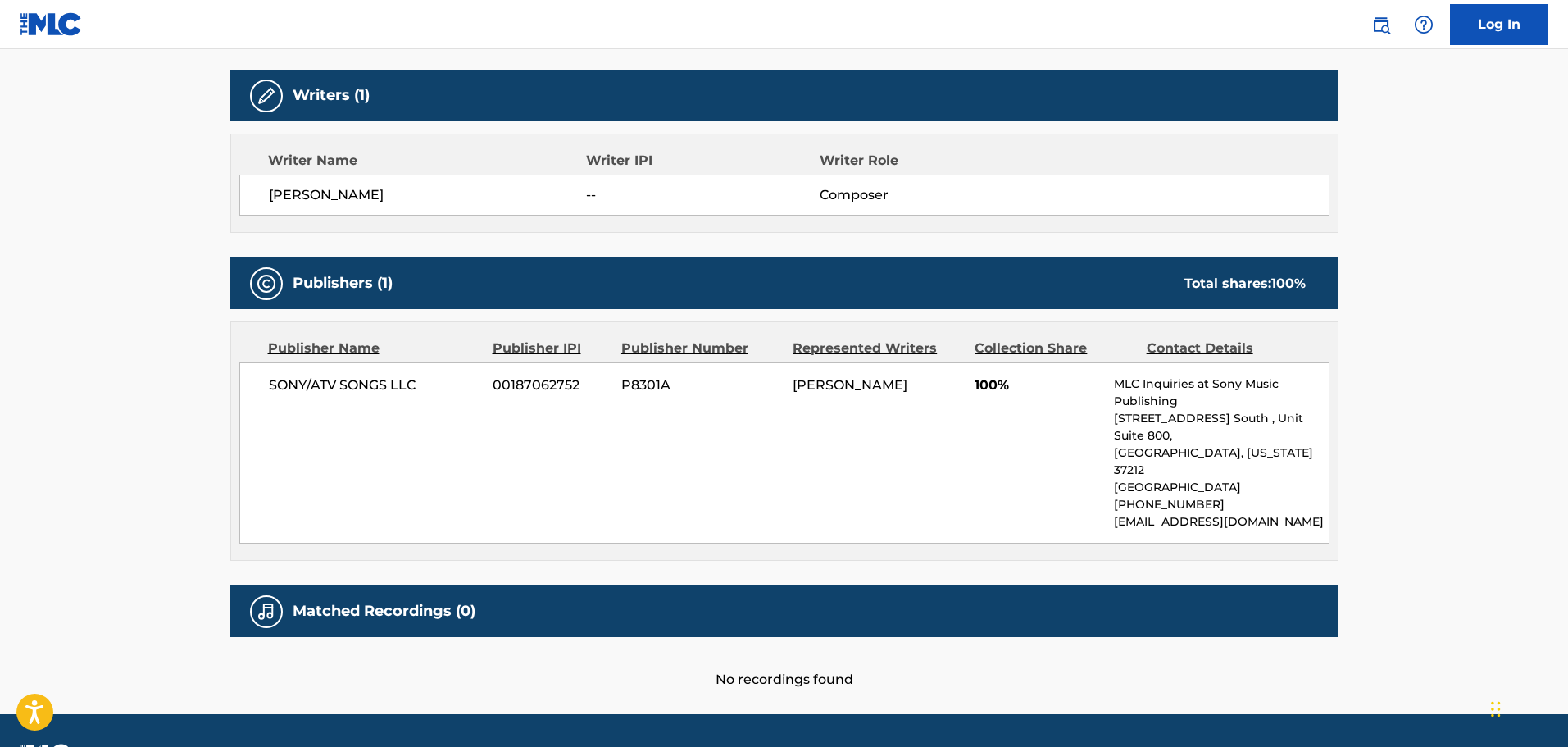
scroll to position [519, 0]
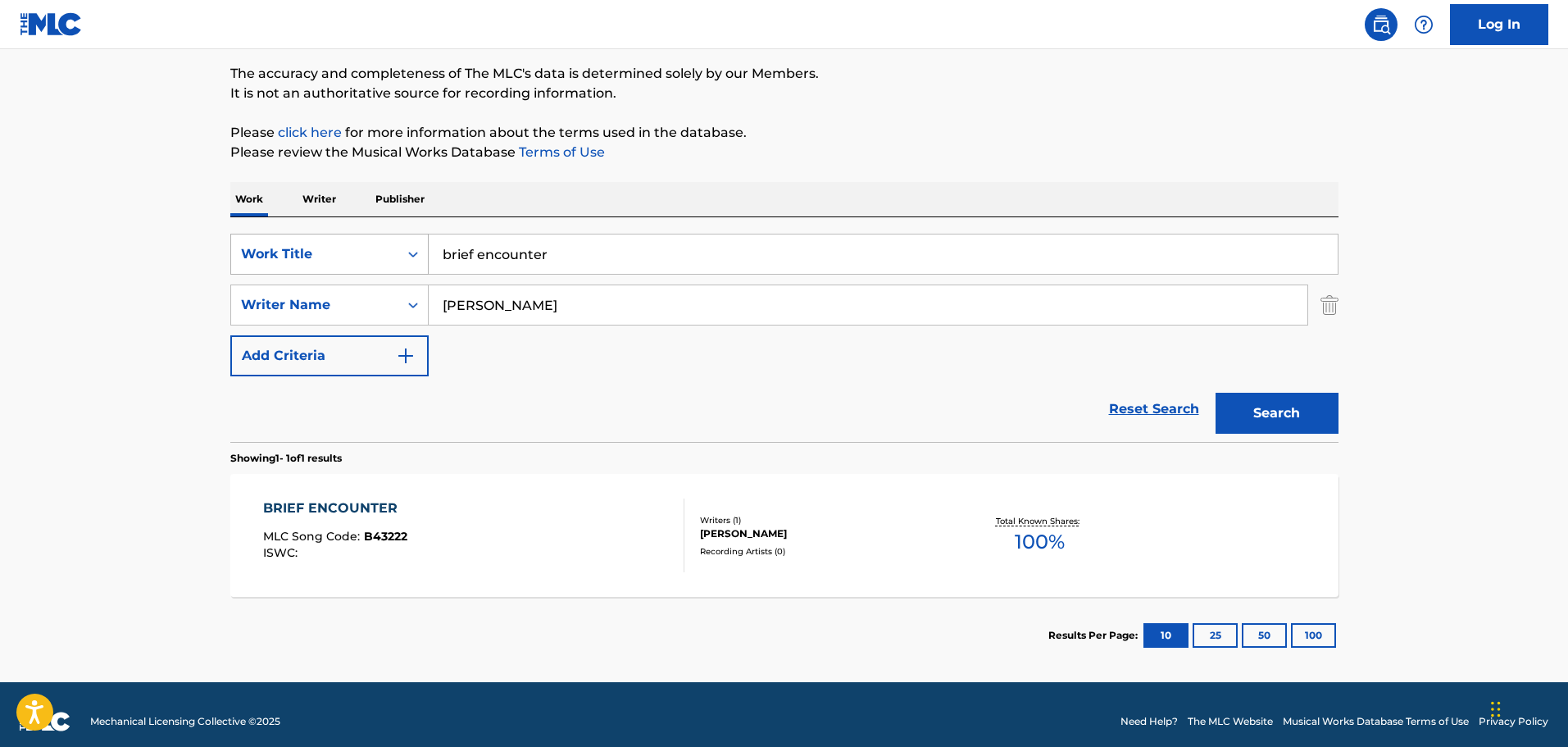
scroll to position [145, 0]
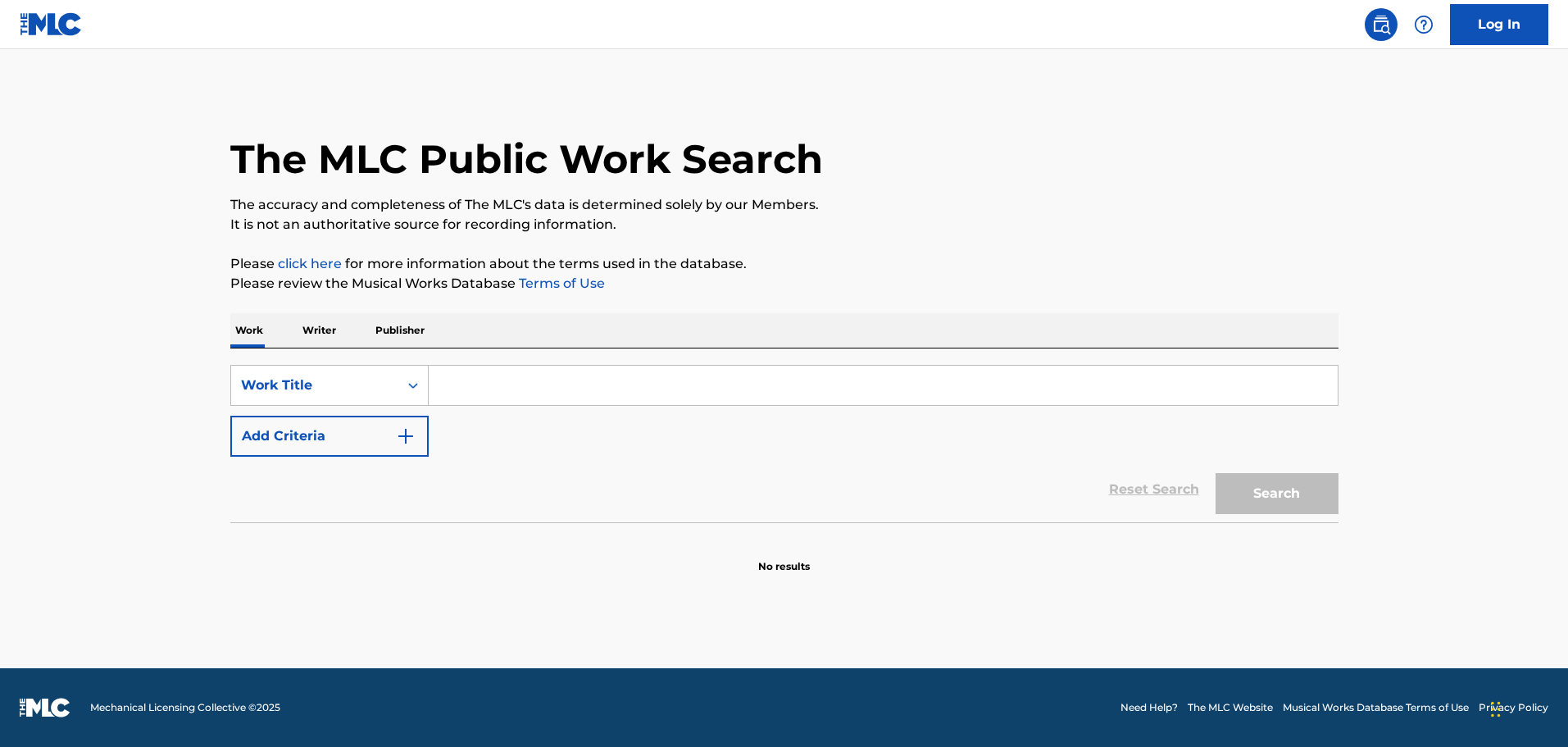
click at [534, 377] on input "Search Form" at bounding box center [882, 384] width 909 height 39
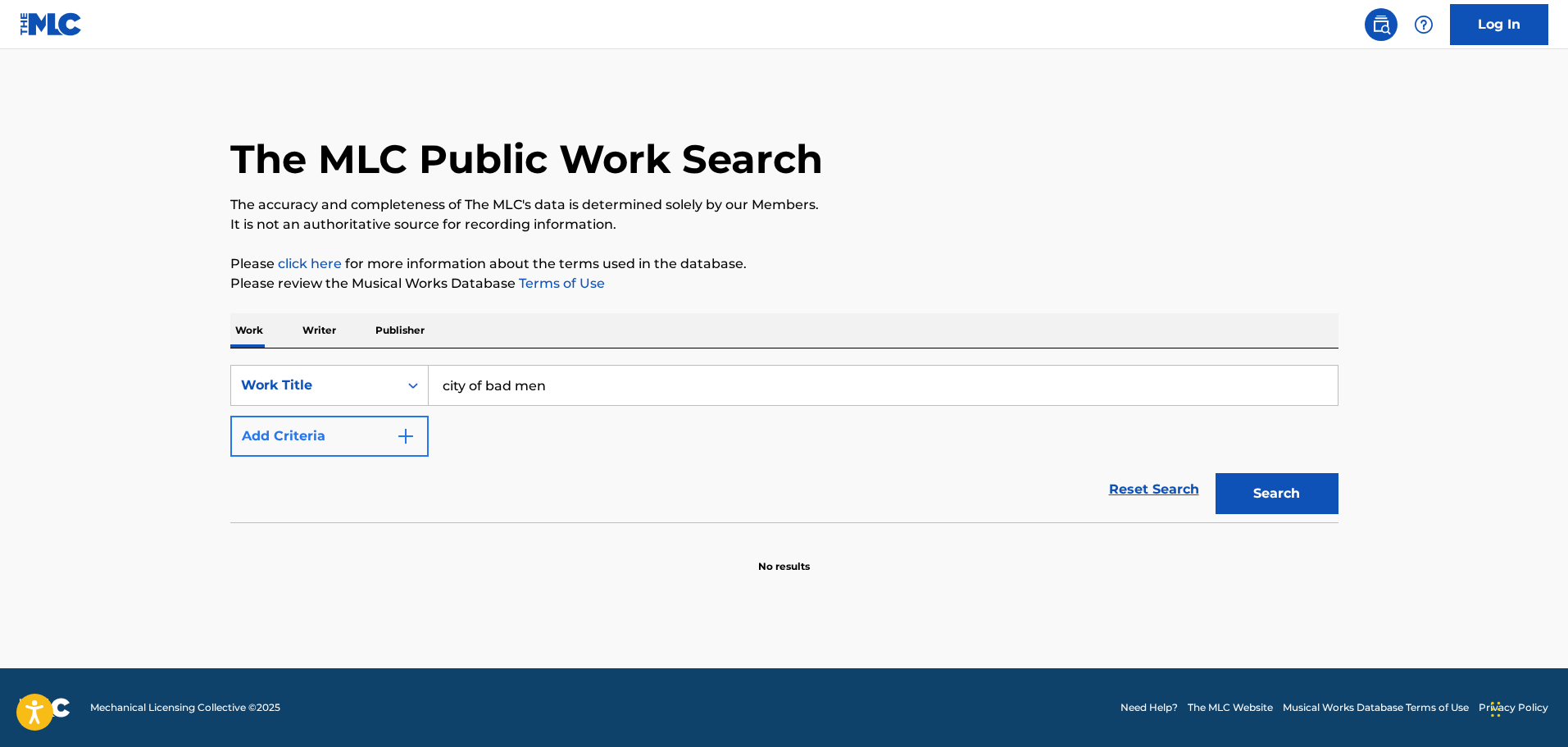
type input "city of bad men"
click at [359, 438] on button "Add Criteria" at bounding box center [329, 436] width 198 height 41
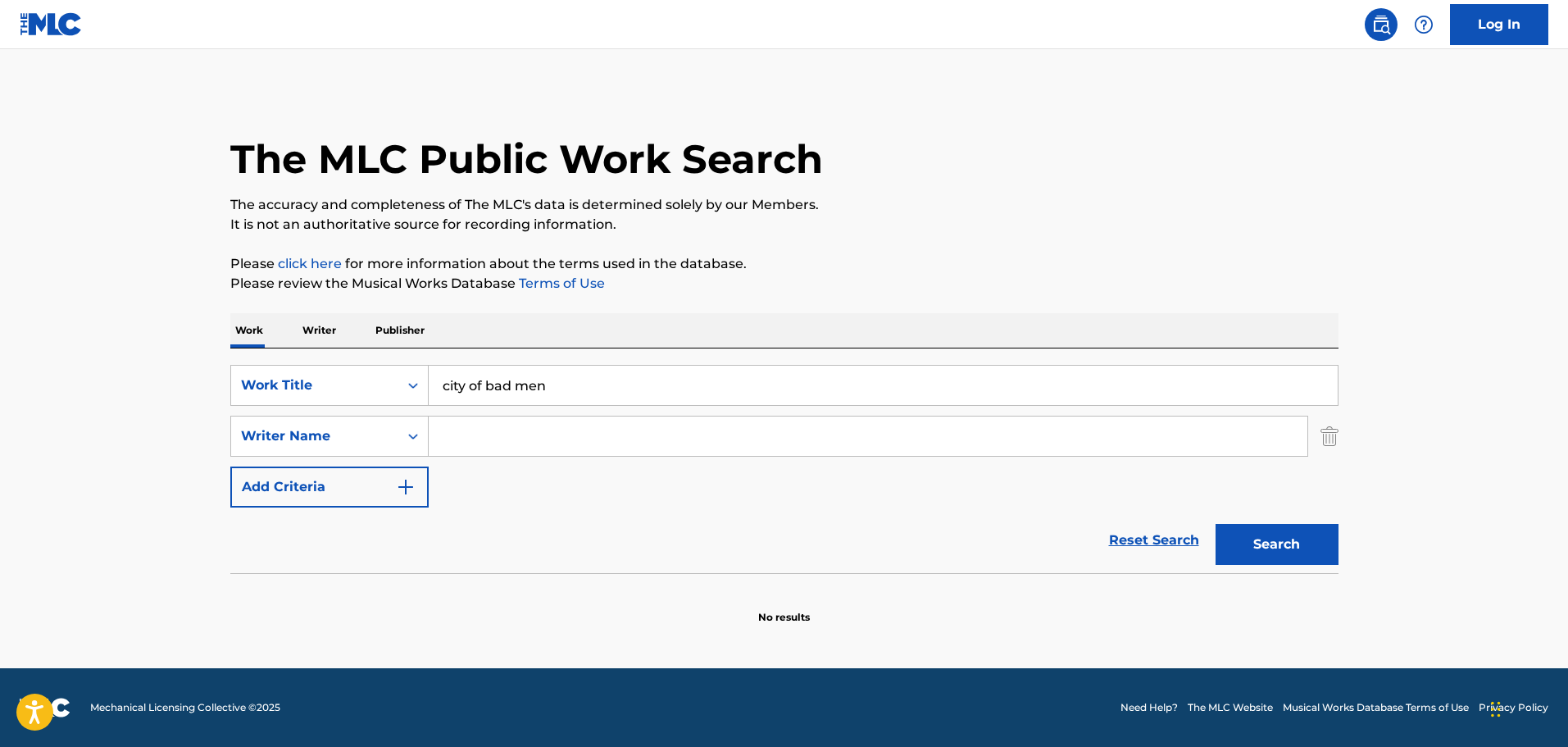
drag, startPoint x: 458, startPoint y: 429, endPoint x: 474, endPoint y: 430, distance: 16.0
click at [459, 429] on input "Search Form" at bounding box center [867, 436] width 878 height 39
paste input "[PERSON_NAME]"
click at [1267, 535] on button "Search" at bounding box center [1276, 543] width 123 height 41
click at [478, 433] on input "[PERSON_NAME]" at bounding box center [867, 436] width 878 height 39
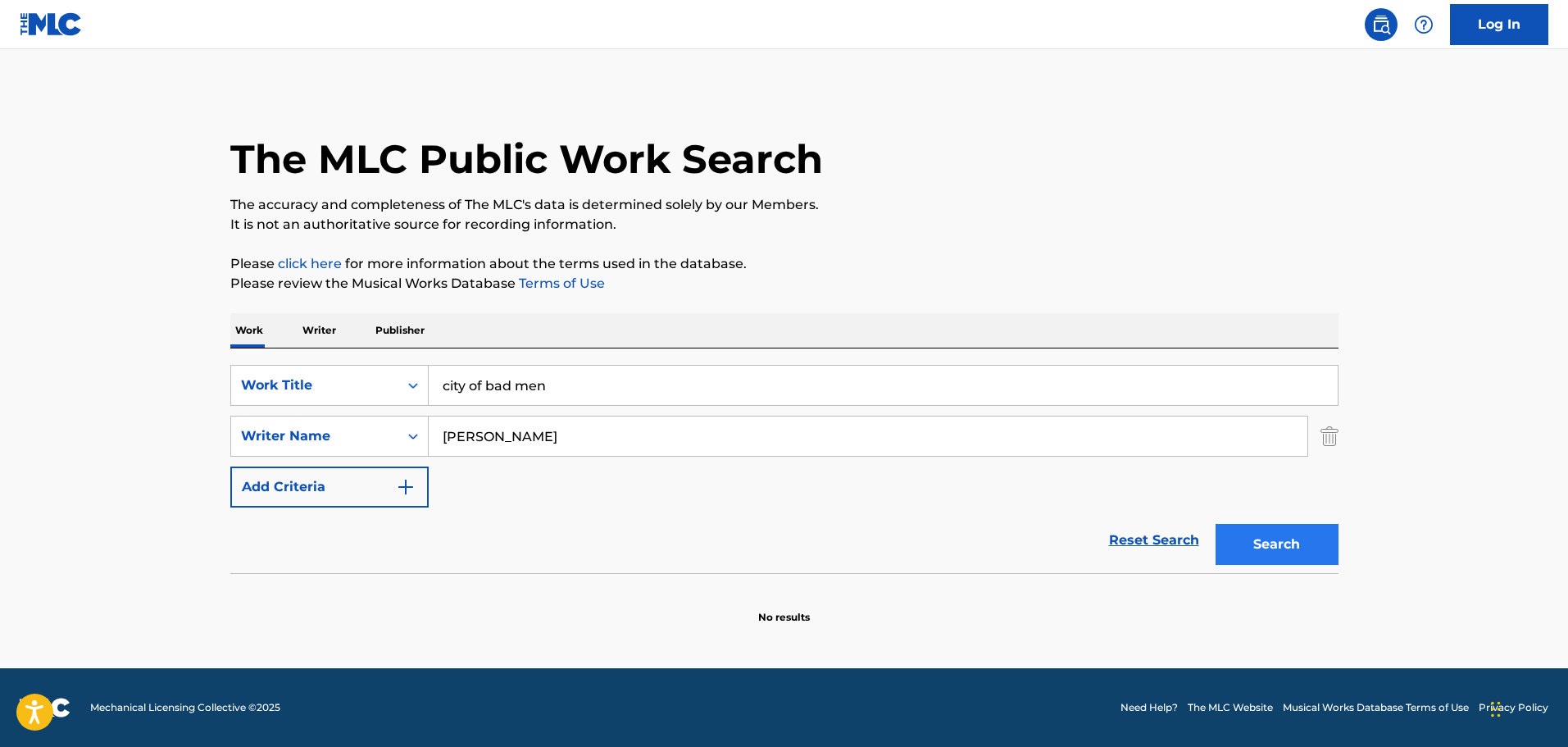
type input "[PERSON_NAME]"
click at [1277, 541] on button "Search" at bounding box center [1276, 543] width 123 height 41
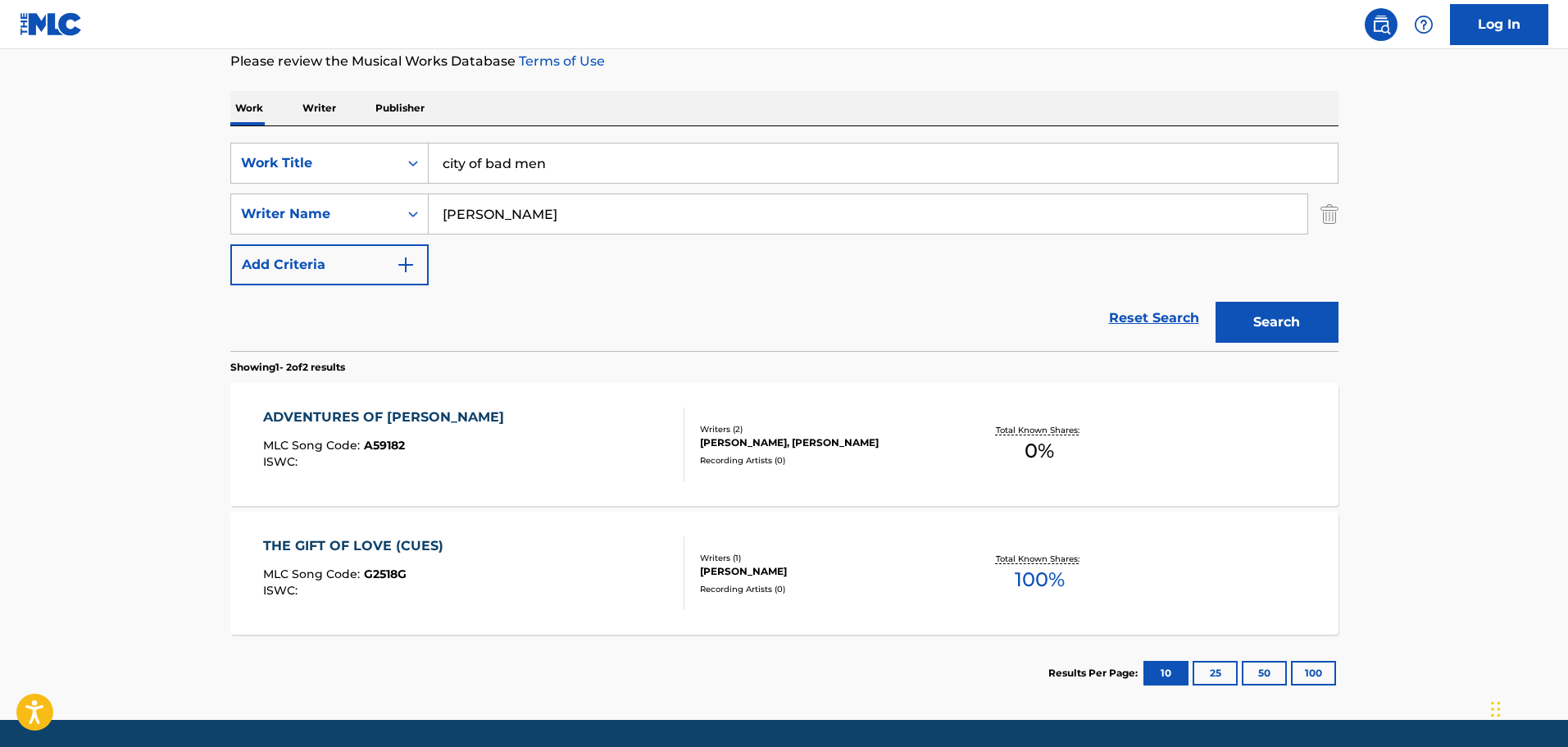
scroll to position [246, 0]
